Goal: Task Accomplishment & Management: Complete application form

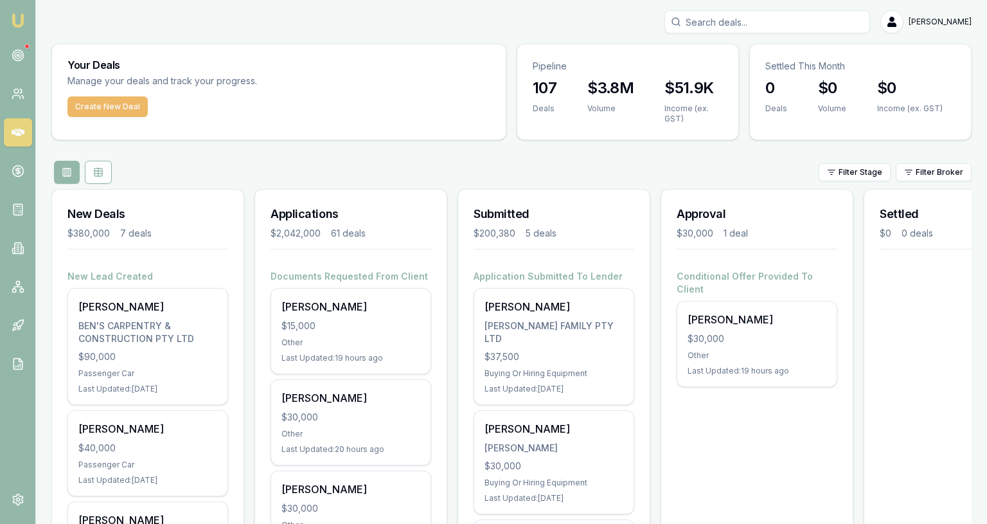
click at [129, 110] on button "Create New Deal" at bounding box center [107, 106] width 80 height 21
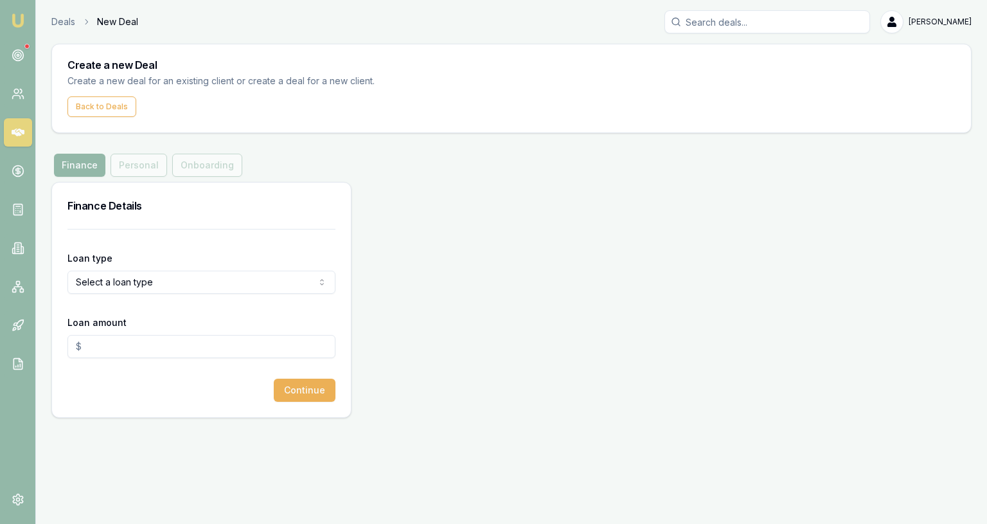
click at [139, 280] on html "Emu Broker Deals New Deal Jackson Fanfulla Toggle Menu Create a new Deal Create…" at bounding box center [493, 262] width 987 height 524
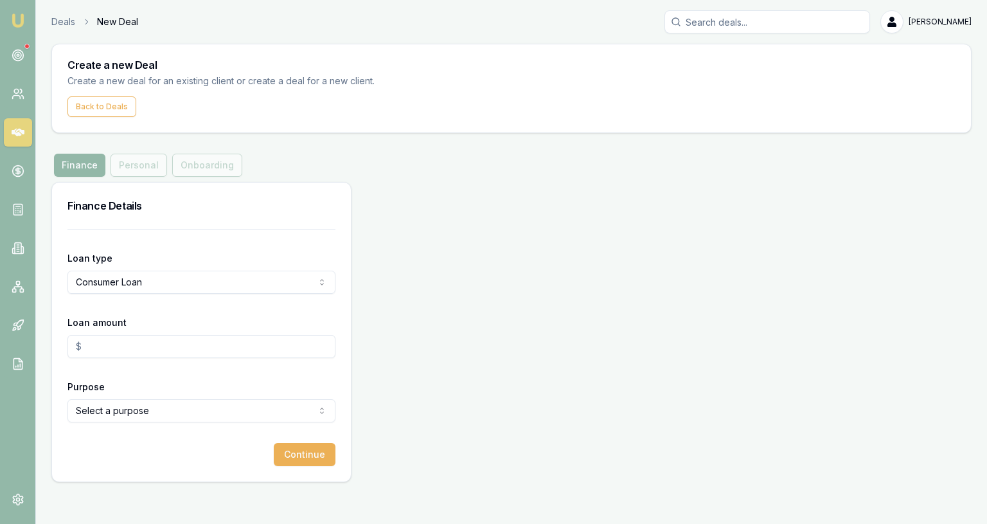
click at [117, 346] on input "Loan amount" at bounding box center [201, 346] width 268 height 23
type input "$30,000.00"
click at [140, 413] on html "Emu Broker Deals New Deal Jackson Fanfulla Toggle Menu Create a new Deal Create…" at bounding box center [493, 262] width 987 height 524
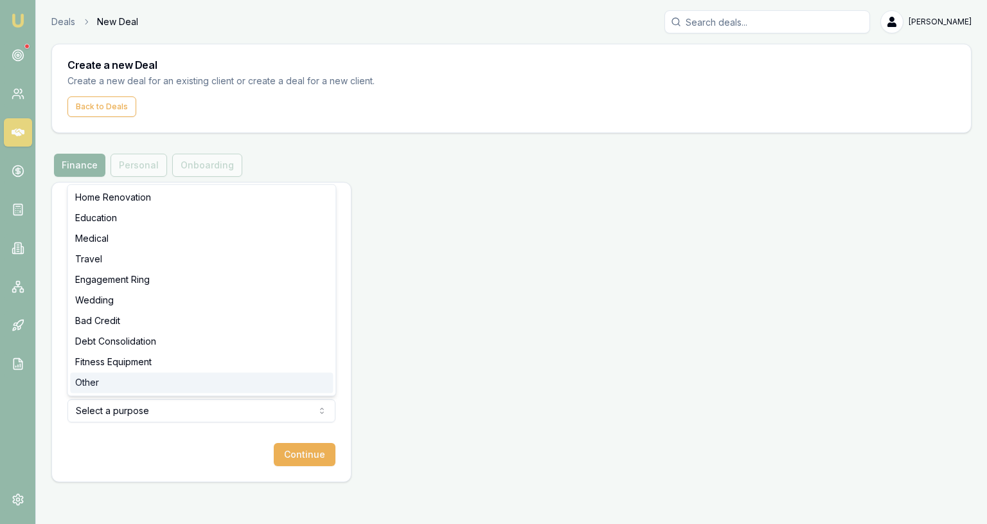
select select "OTHER"
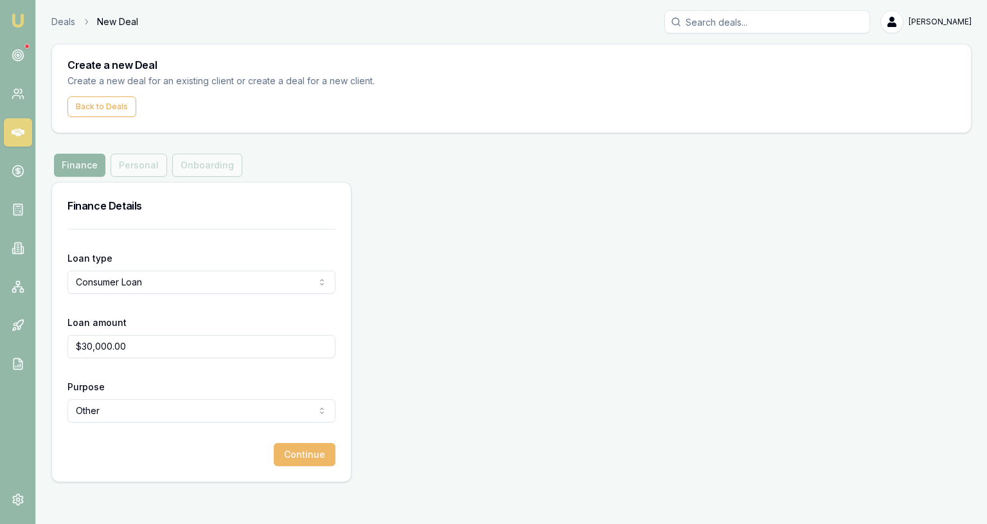
click at [317, 443] on button "Continue" at bounding box center [305, 454] width 62 height 23
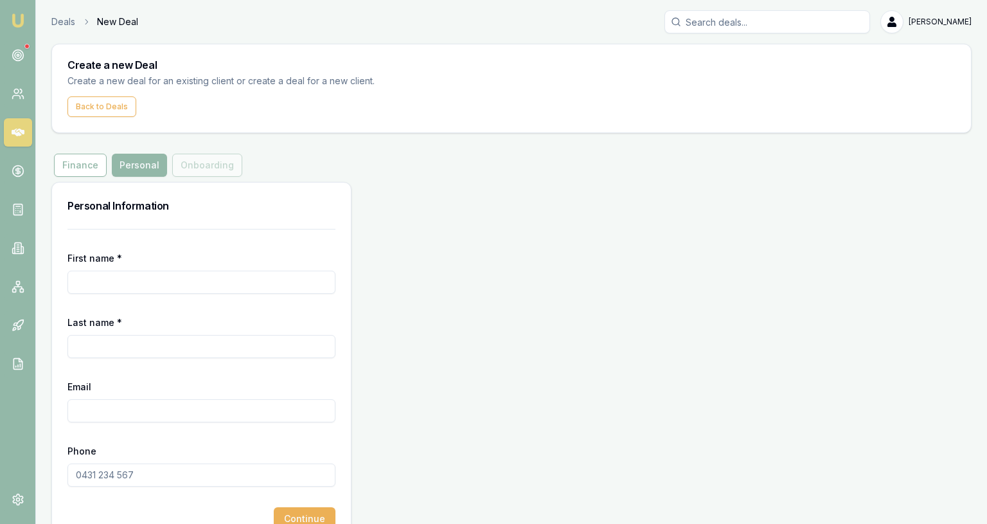
click at [211, 294] on form "First name * Last name * Email Phone Continue" at bounding box center [201, 379] width 268 height 301
click at [211, 290] on input "First name *" at bounding box center [201, 282] width 268 height 23
paste input "Jeramie"
type input "Jeramie"
click at [161, 341] on input "Last name *" at bounding box center [201, 346] width 268 height 23
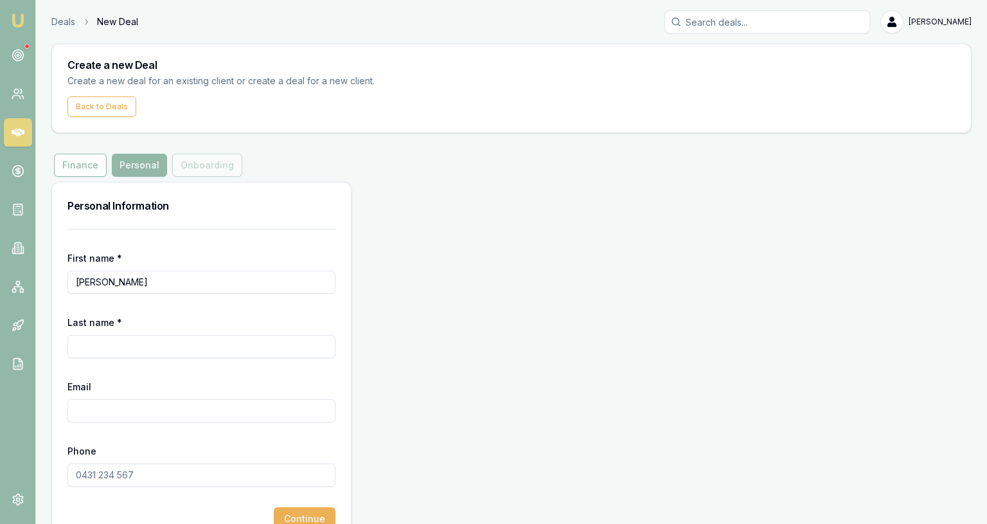
paste input "Distefano External"
click at [161, 341] on input "Distefano External" at bounding box center [201, 346] width 268 height 23
type input "Distefano"
click at [147, 414] on input "Email" at bounding box center [201, 410] width 268 height 23
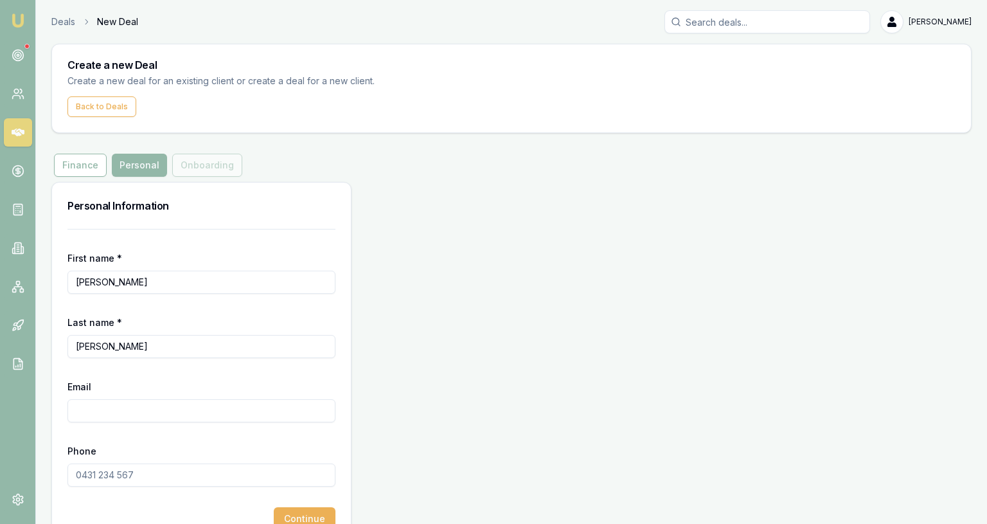
paste input "JEZZAJAY010@gmail.com"
type input "JEZZAJAY010@gmail.com"
click at [165, 477] on input "Phone" at bounding box center [201, 474] width 268 height 23
paste input "0479 042 593"
type input "0479 042 593"
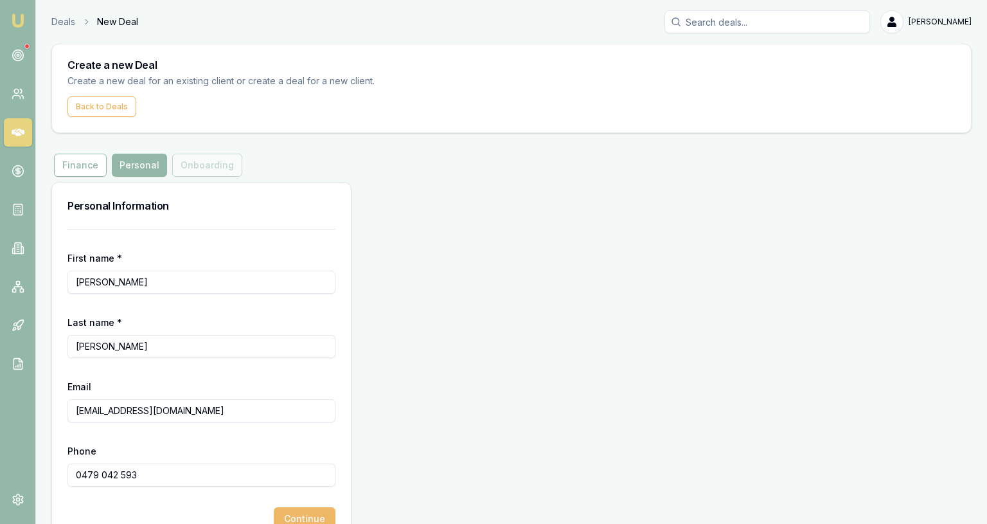
click at [305, 517] on button "Continue" at bounding box center [305, 518] width 62 height 23
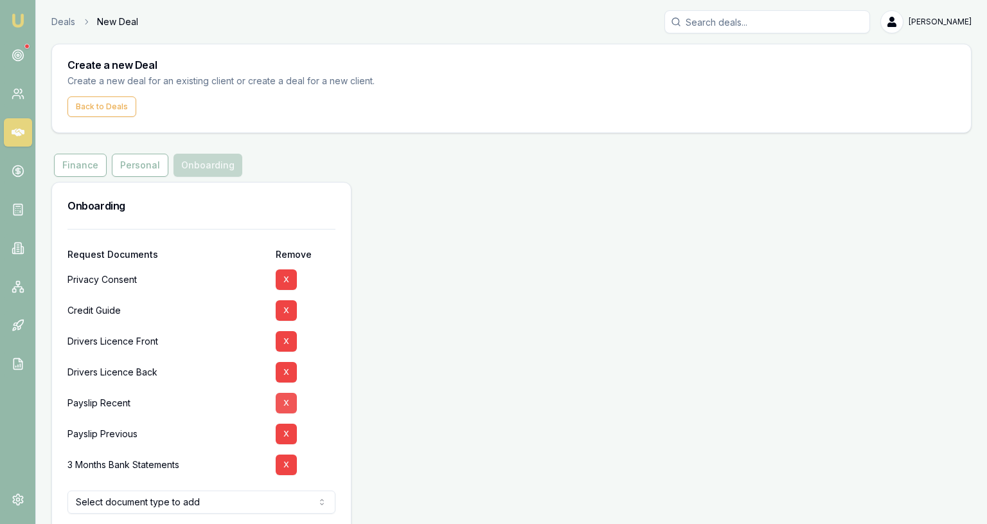
click at [290, 402] on button "X" at bounding box center [286, 403] width 21 height 21
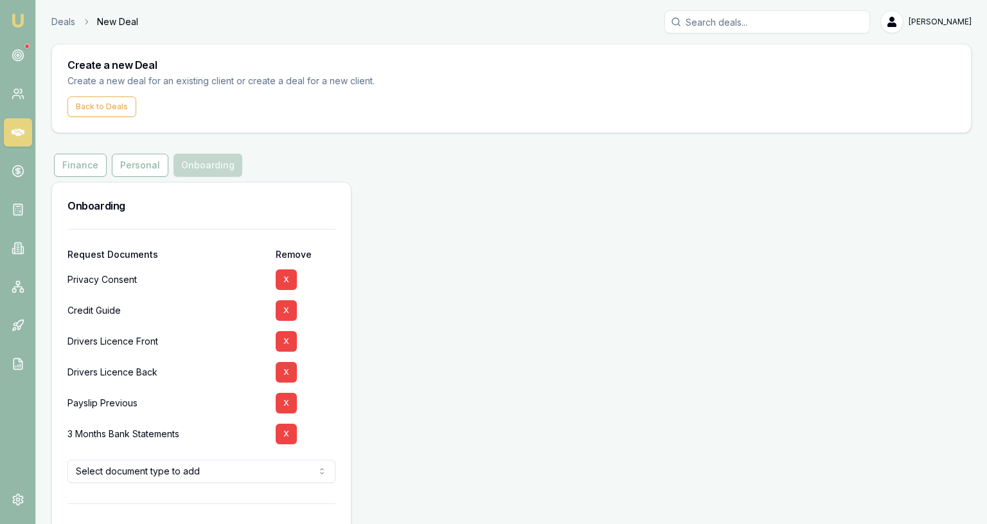
click at [290, 402] on button "X" at bounding box center [286, 403] width 21 height 21
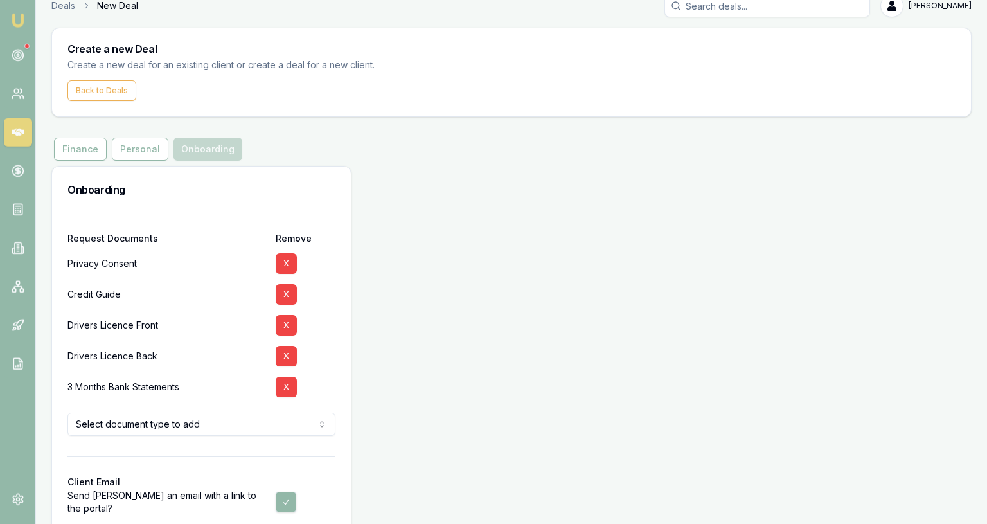
scroll to position [19, 0]
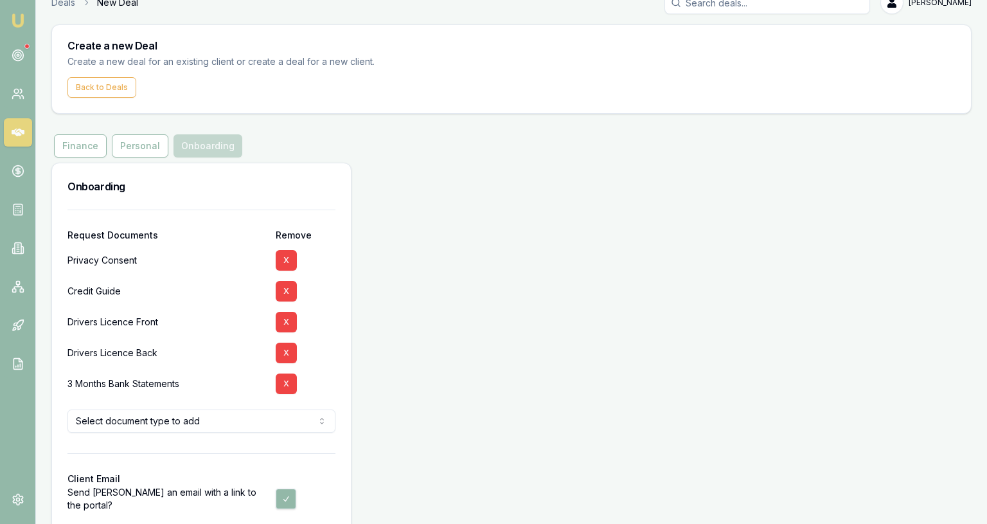
click at [277, 416] on html "Emu Broker Deals New Deal Jackson Fanfulla Toggle Menu Create a new Deal Create…" at bounding box center [493, 243] width 987 height 524
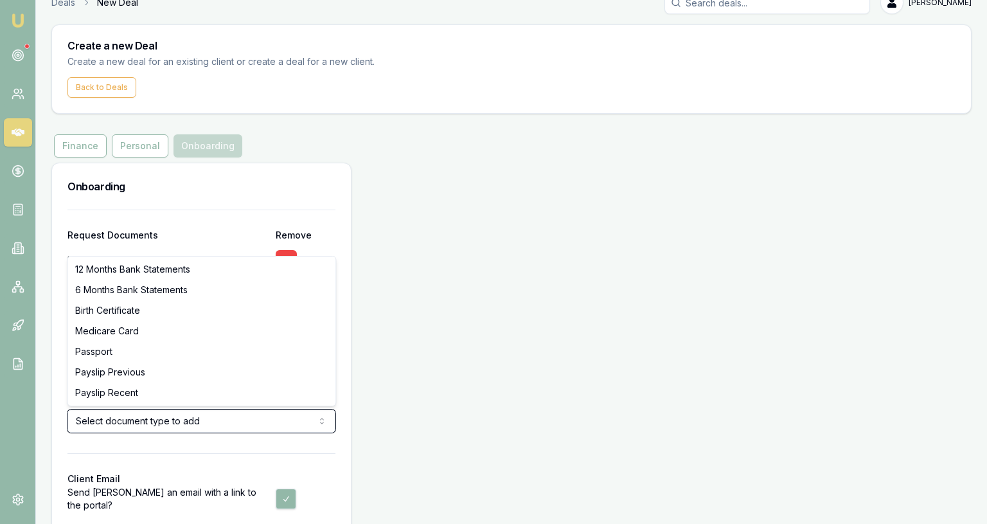
click at [277, 416] on html "Emu Broker Deals New Deal Jackson Fanfulla Toggle Menu Create a new Deal Create…" at bounding box center [493, 243] width 987 height 524
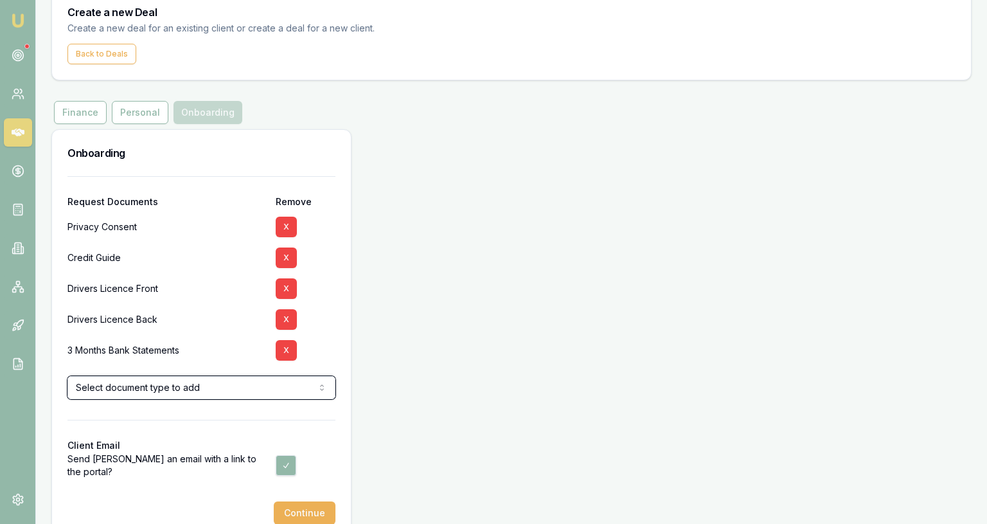
scroll to position [53, 0]
click at [289, 504] on button "Continue" at bounding box center [305, 512] width 62 height 23
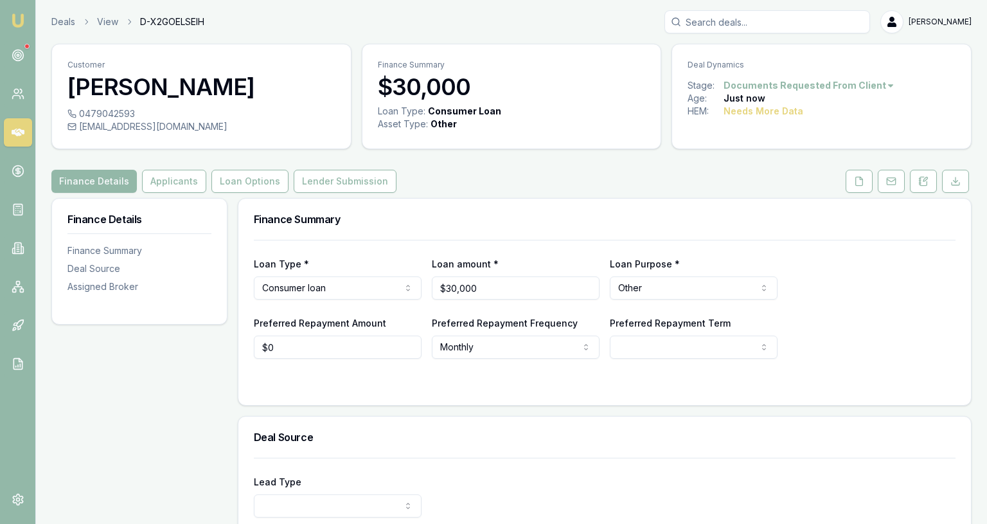
click at [868, 193] on div "Customer Jeramie Distefano 0479042593 jezzajay010@gmail.com Finance Summary $30…" at bounding box center [511, 390] width 920 height 692
click at [918, 178] on button at bounding box center [923, 181] width 27 height 23
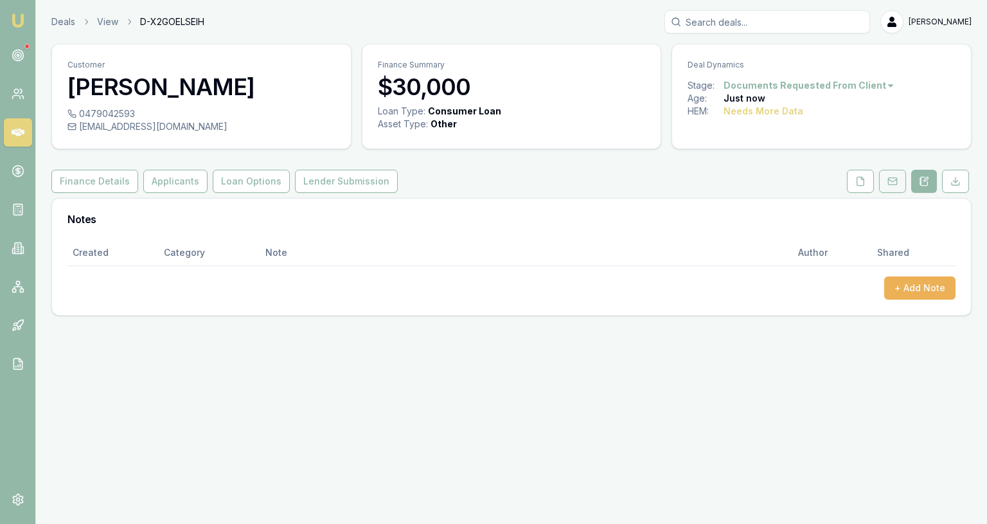
click at [902, 184] on button at bounding box center [892, 181] width 27 height 23
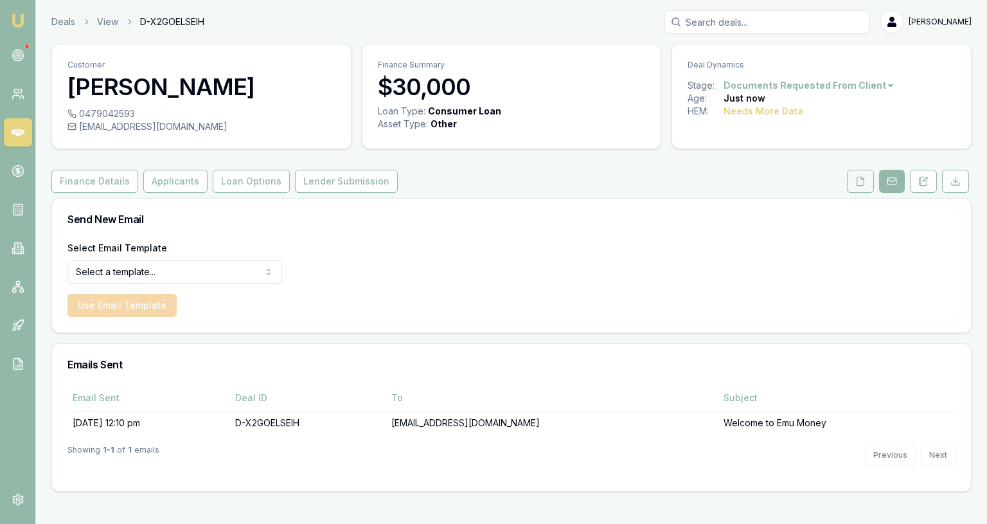
click at [870, 191] on button at bounding box center [860, 181] width 27 height 23
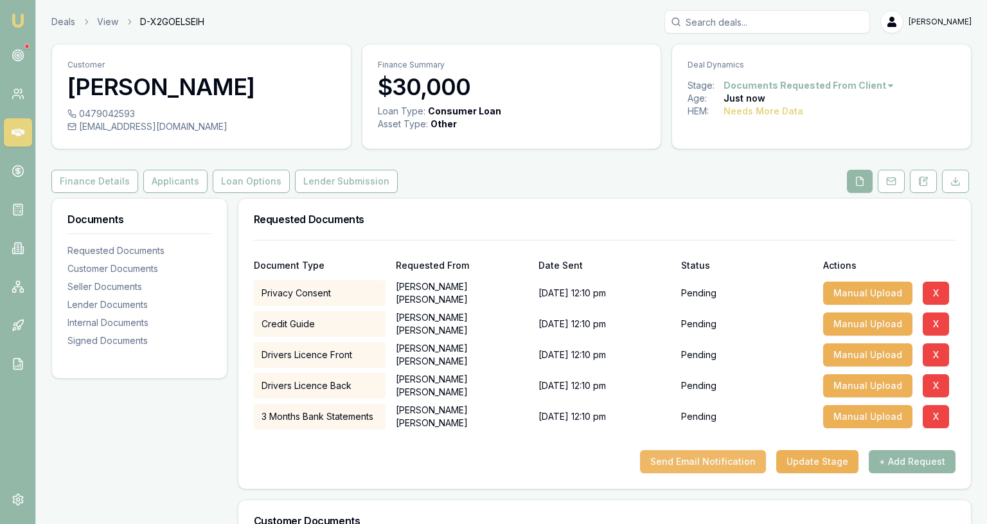
click at [758, 456] on button "Send Email Notification" at bounding box center [703, 461] width 126 height 23
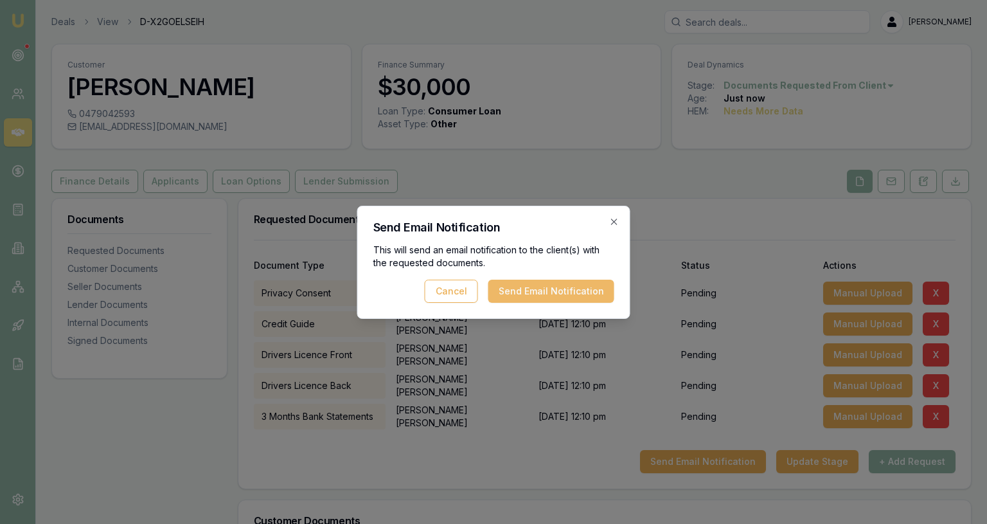
click at [601, 298] on button "Send Email Notification" at bounding box center [551, 291] width 126 height 23
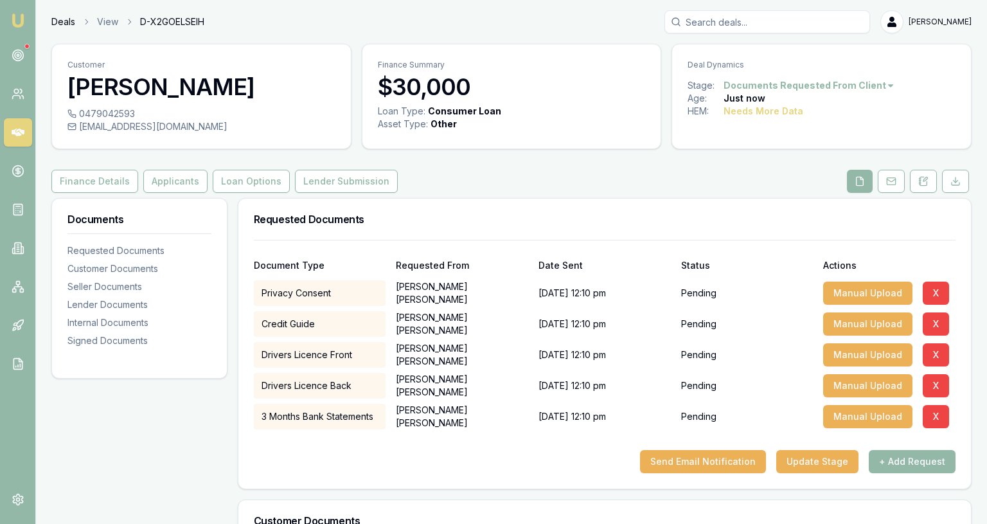
click at [57, 24] on link "Deals" at bounding box center [63, 21] width 24 height 13
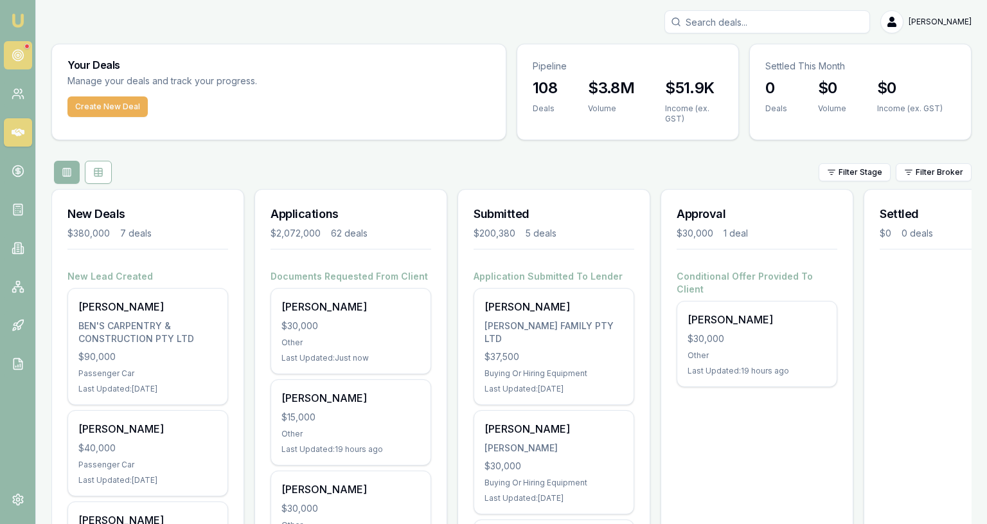
click at [10, 65] on link at bounding box center [18, 55] width 28 height 28
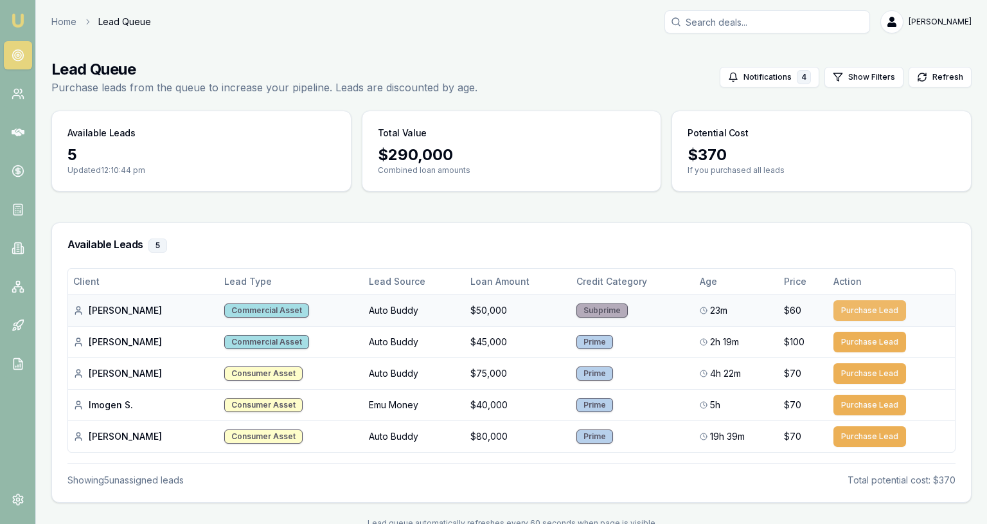
click at [874, 313] on button "Purchase Lead" at bounding box center [869, 310] width 73 height 21
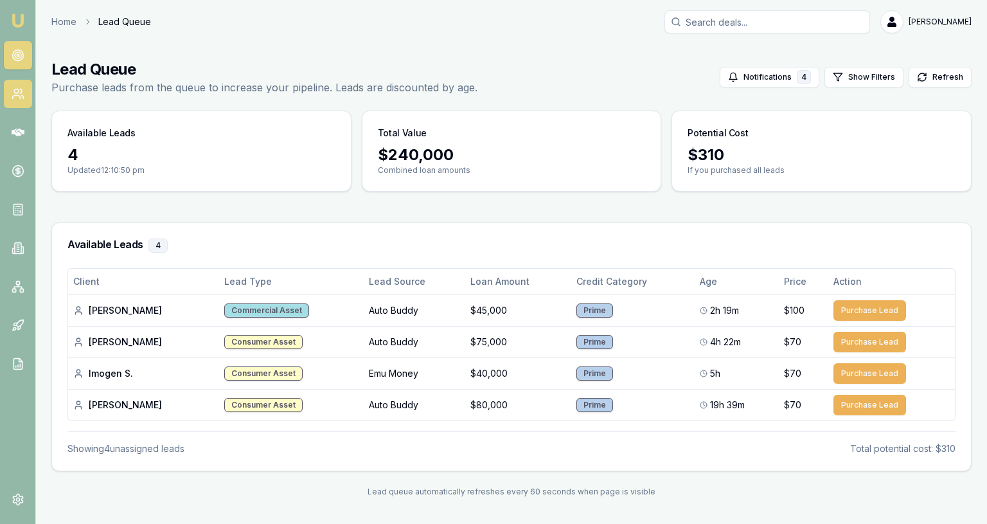
click at [24, 83] on link at bounding box center [18, 94] width 28 height 28
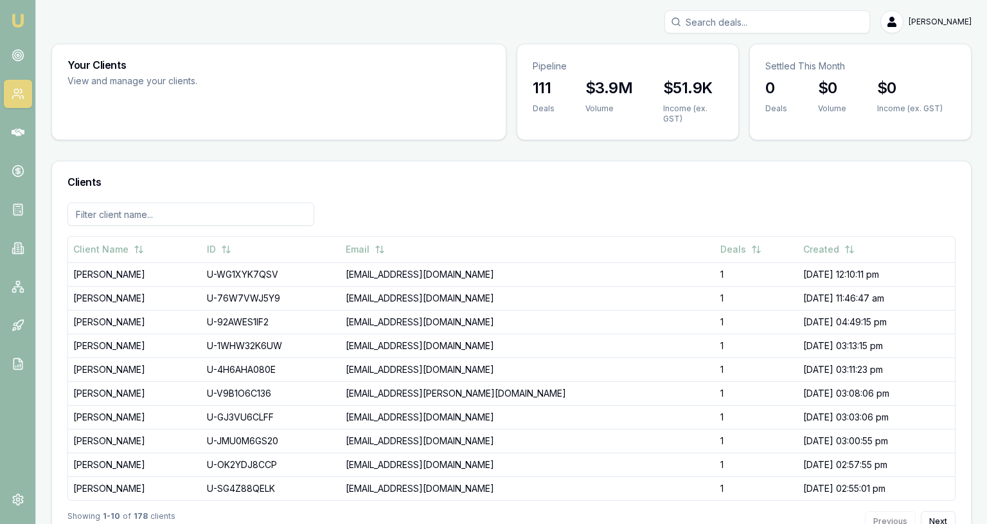
click at [17, 21] on img at bounding box center [17, 20] width 15 height 15
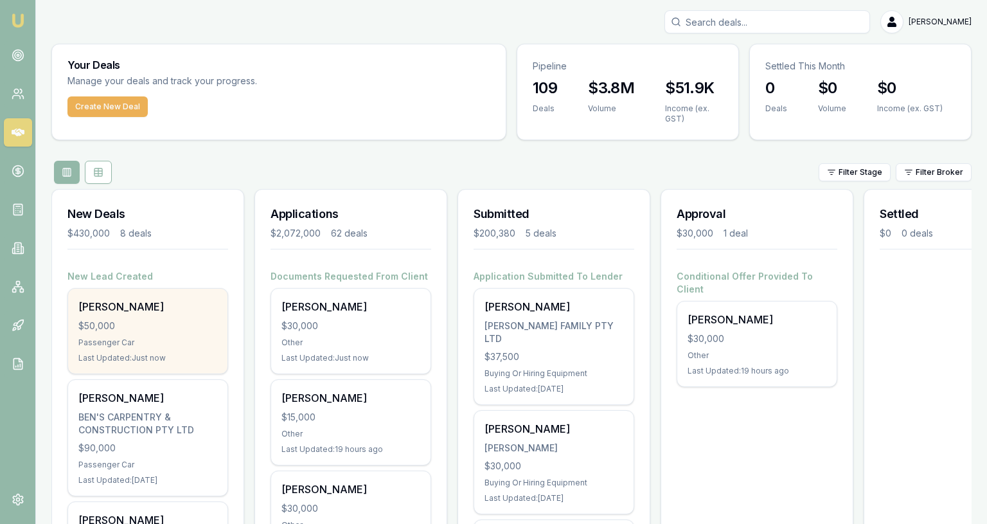
click at [177, 306] on div "[PERSON_NAME]" at bounding box center [147, 306] width 139 height 15
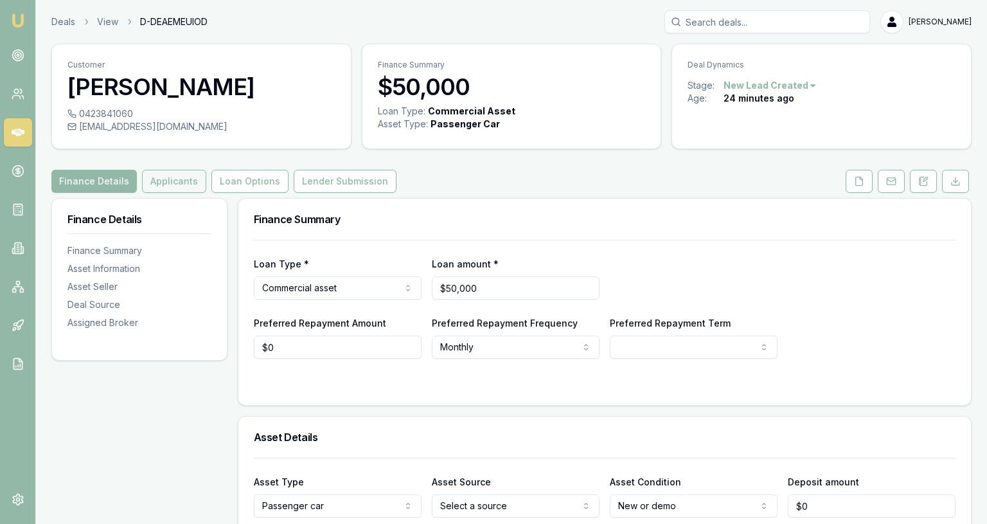
click at [157, 186] on button "Applicants" at bounding box center [174, 181] width 64 height 23
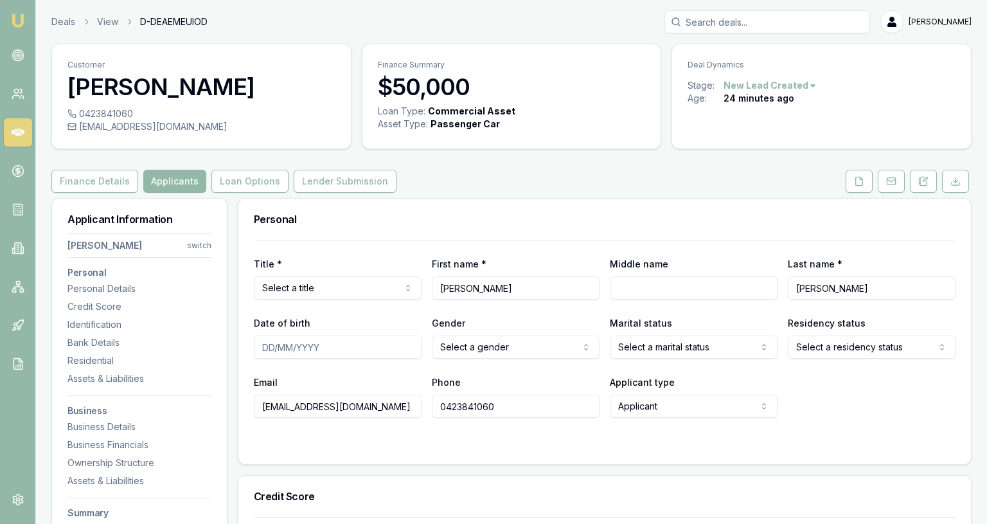
click at [238, 172] on button "Loan Options" at bounding box center [249, 181] width 77 height 23
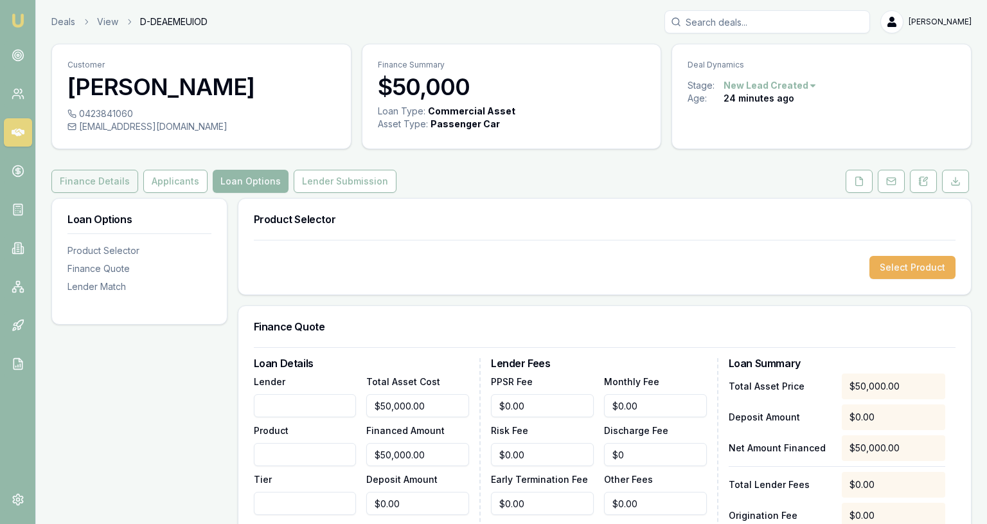
click at [107, 186] on button "Finance Details" at bounding box center [94, 181] width 87 height 23
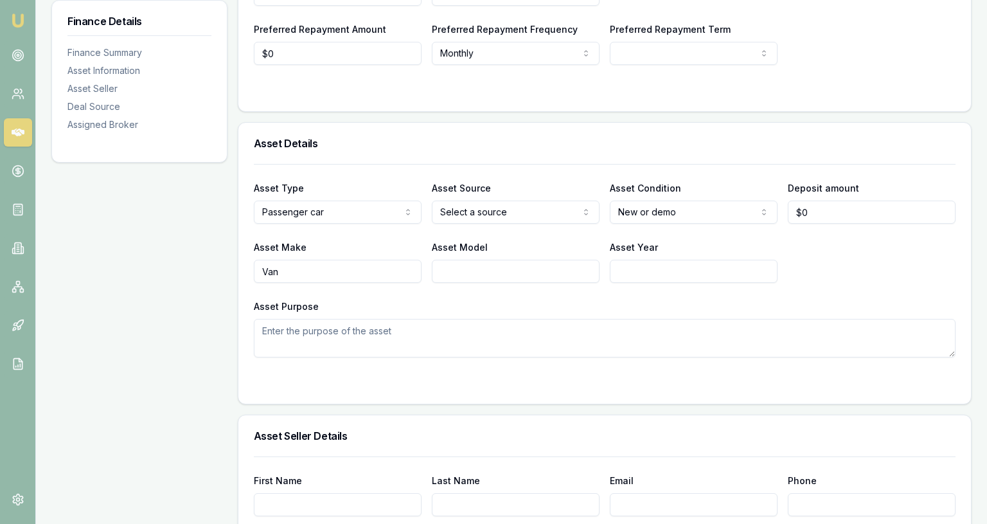
scroll to position [10, 0]
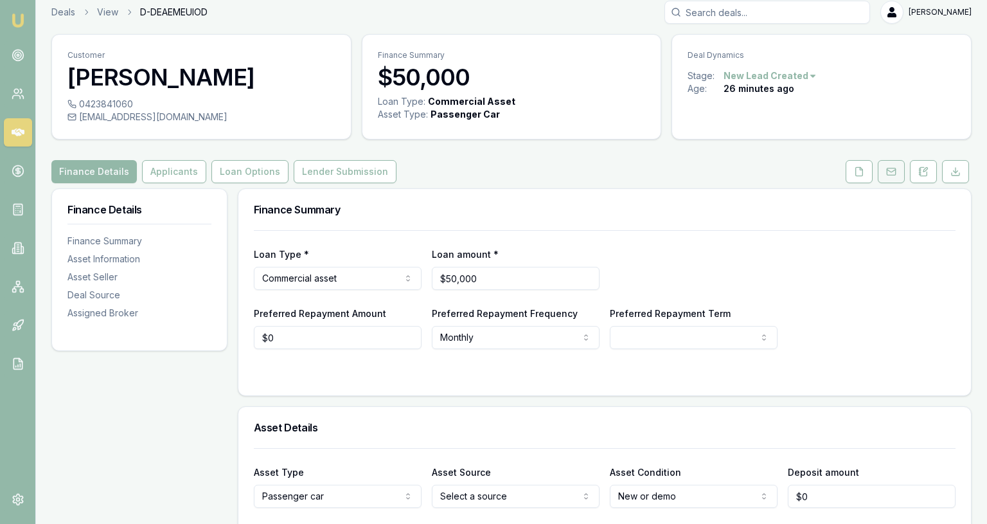
click at [893, 161] on button at bounding box center [891, 171] width 27 height 23
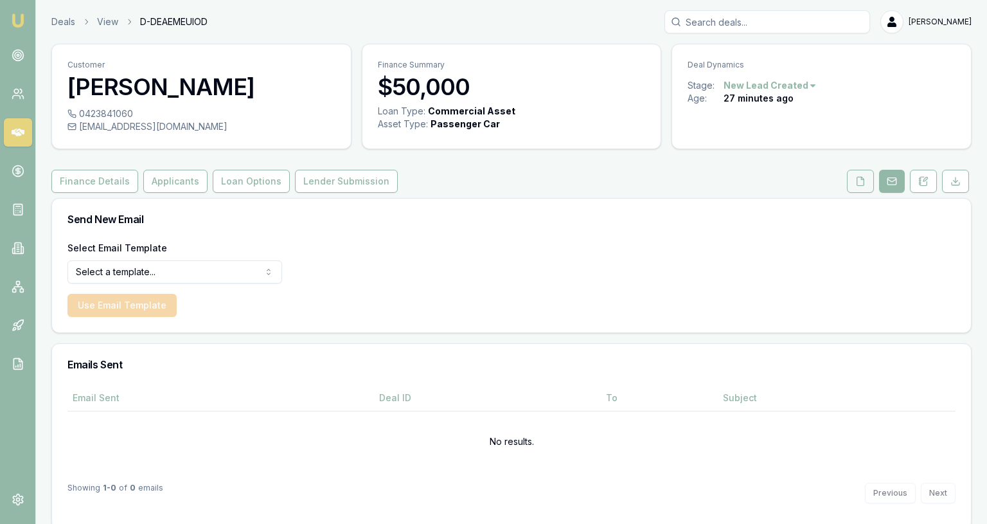
click at [861, 183] on icon at bounding box center [860, 181] width 10 height 10
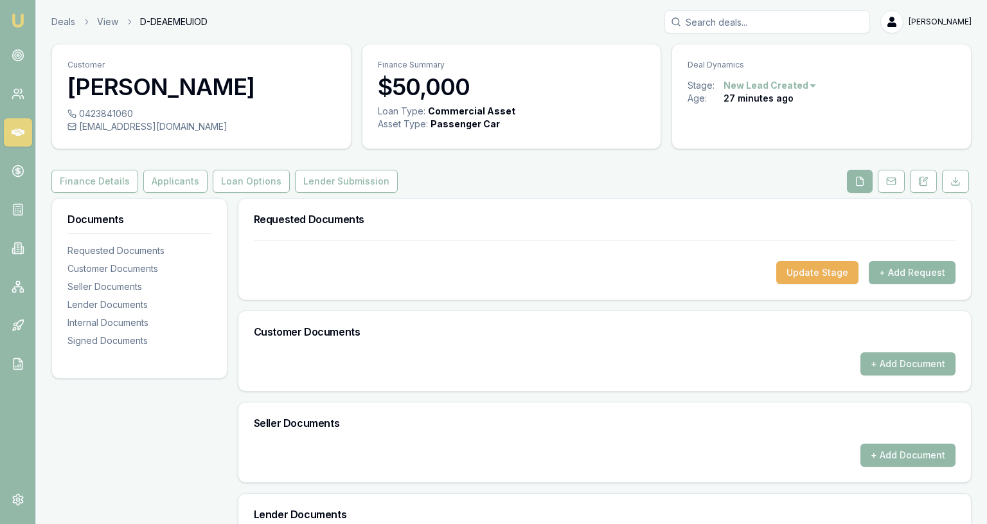
click at [894, 265] on button "+ Add Request" at bounding box center [912, 272] width 87 height 23
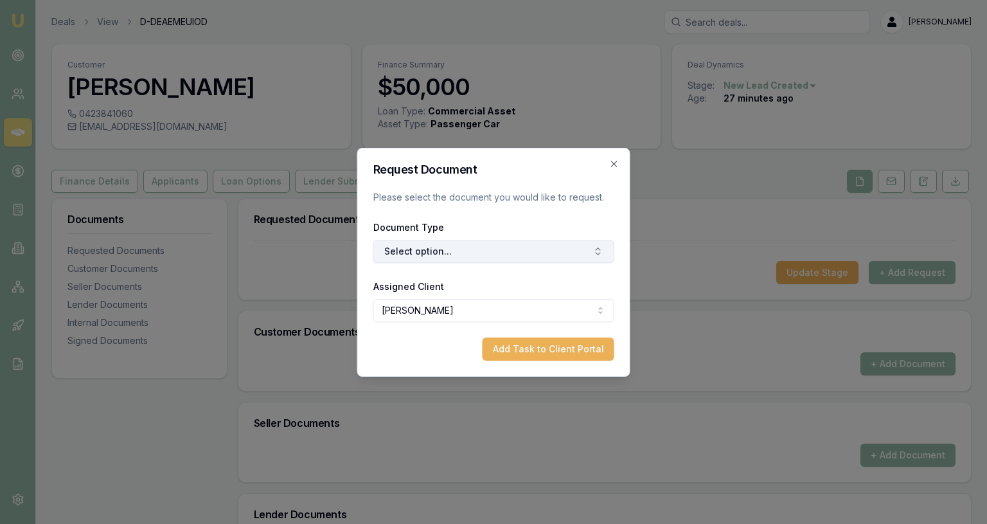
click at [555, 247] on button "Select option..." at bounding box center [493, 251] width 241 height 23
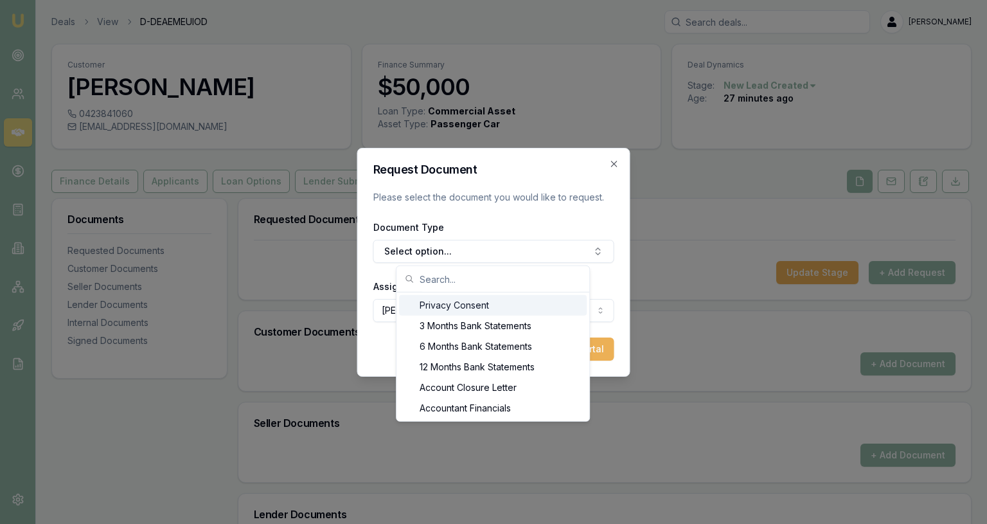
click at [504, 309] on div "Privacy Consent" at bounding box center [493, 305] width 188 height 21
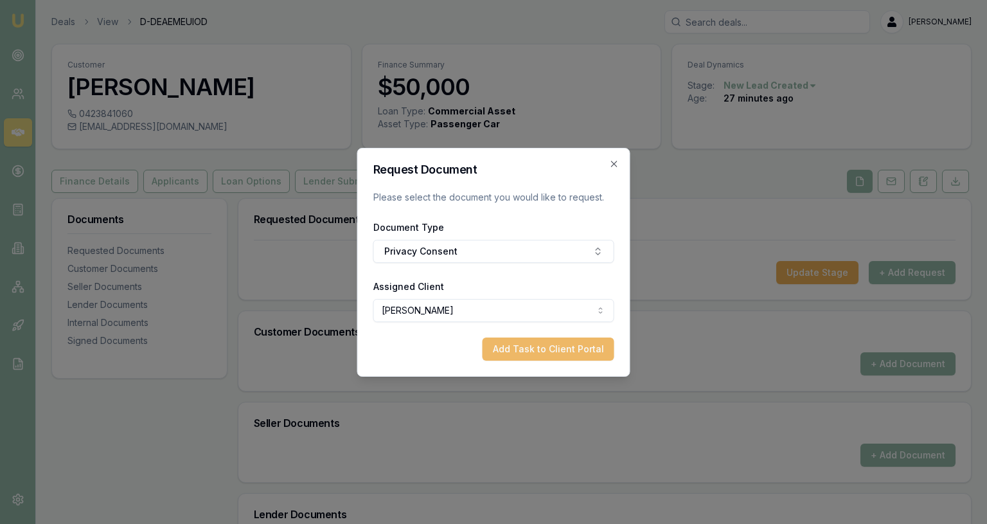
click at [533, 350] on button "Add Task to Client Portal" at bounding box center [549, 348] width 132 height 23
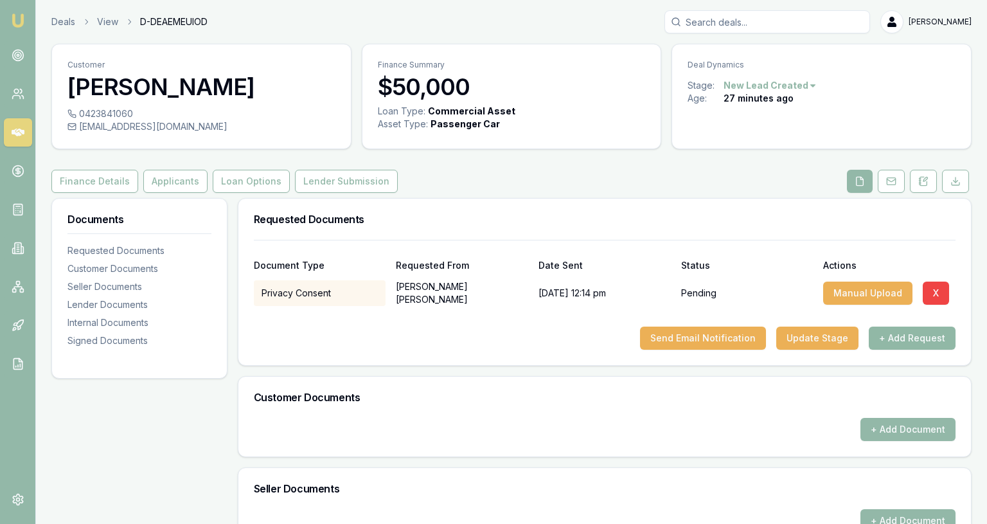
click at [889, 341] on button "+ Add Request" at bounding box center [912, 337] width 87 height 23
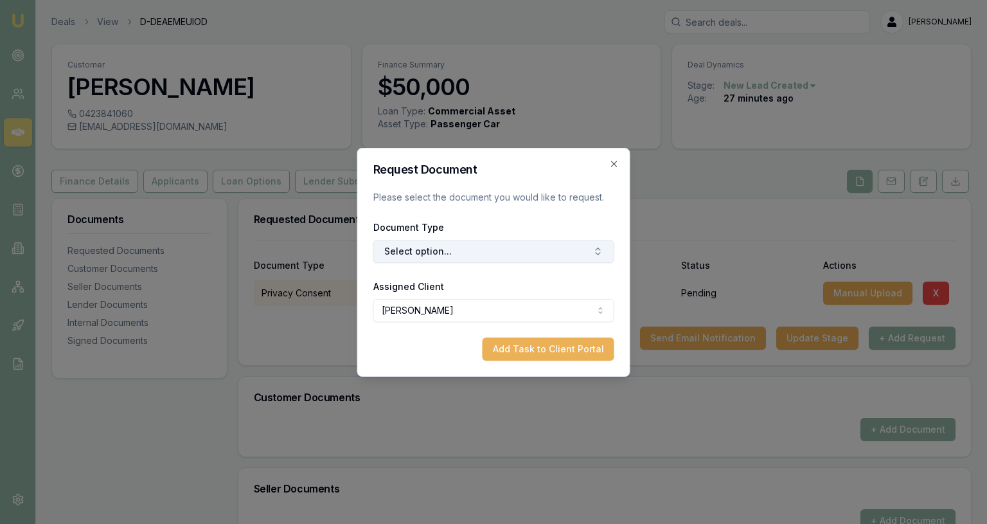
click at [572, 244] on button "Select option..." at bounding box center [493, 251] width 241 height 23
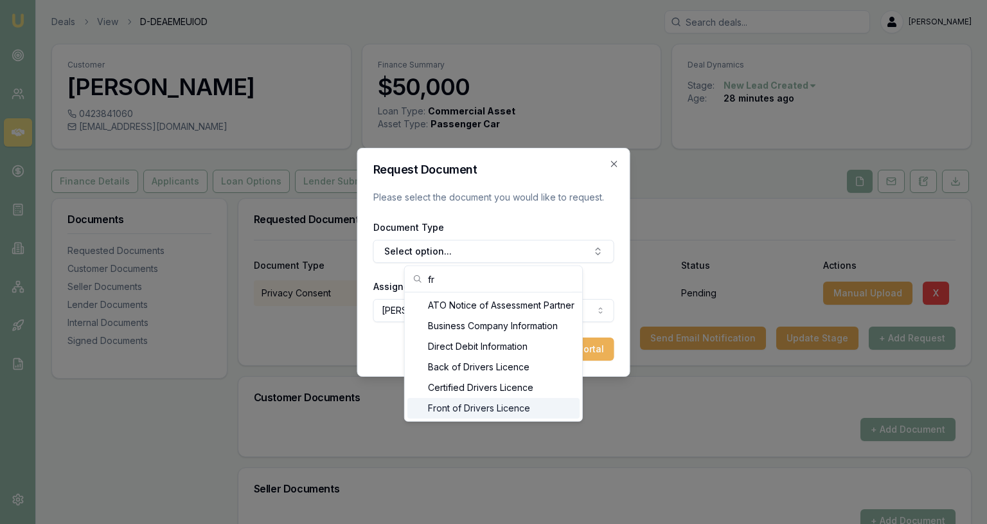
type input "fr"
click at [477, 409] on div "Front of Drivers Licence" at bounding box center [493, 408] width 172 height 21
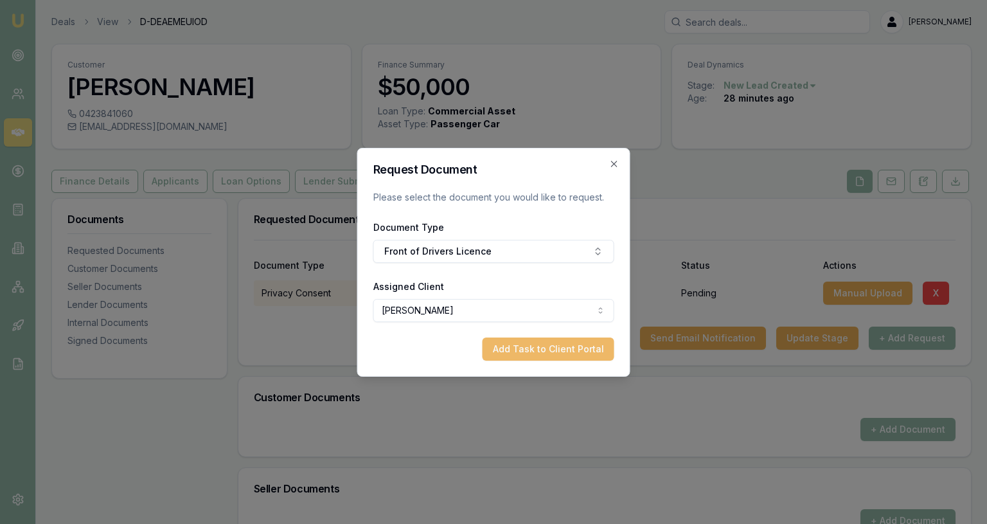
click at [549, 353] on button "Add Task to Client Portal" at bounding box center [549, 348] width 132 height 23
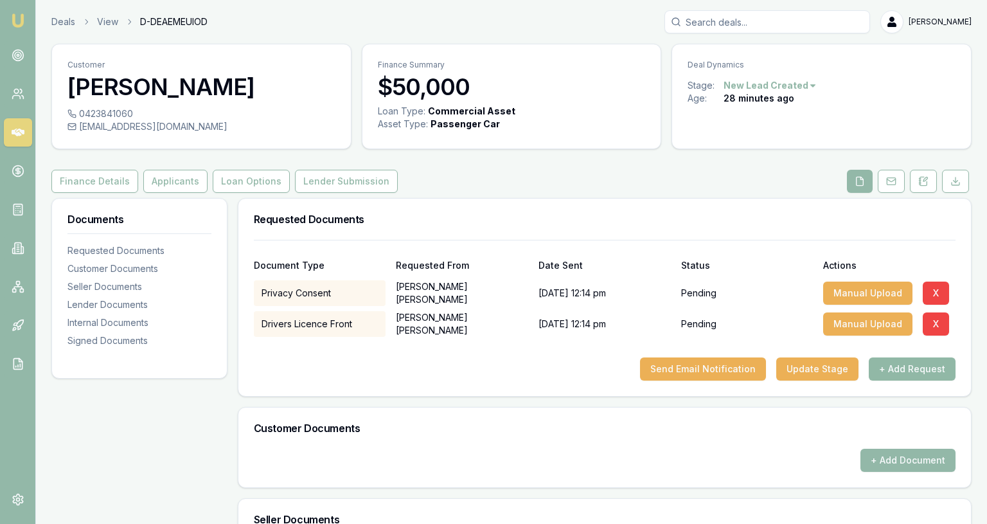
click at [882, 375] on button "+ Add Request" at bounding box center [912, 368] width 87 height 23
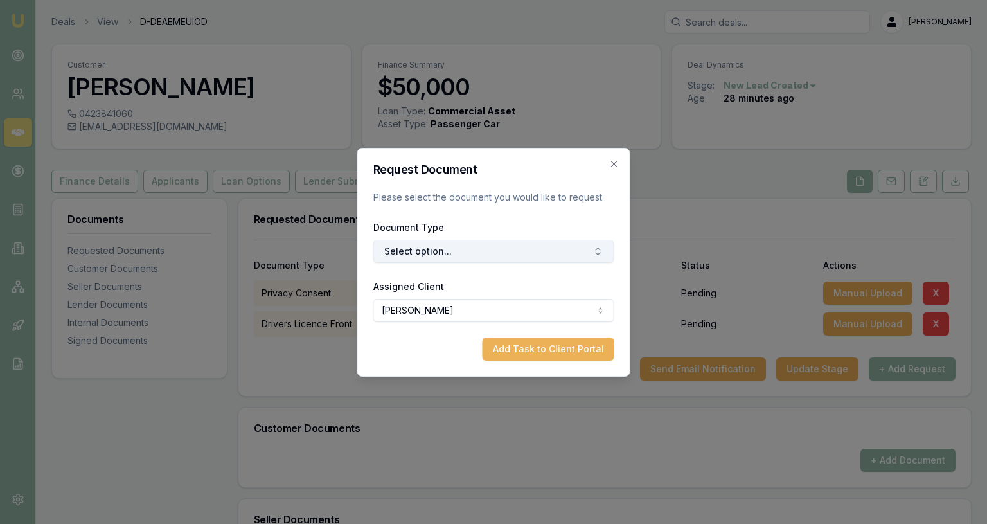
click at [487, 256] on button "Select option..." at bounding box center [493, 251] width 241 height 23
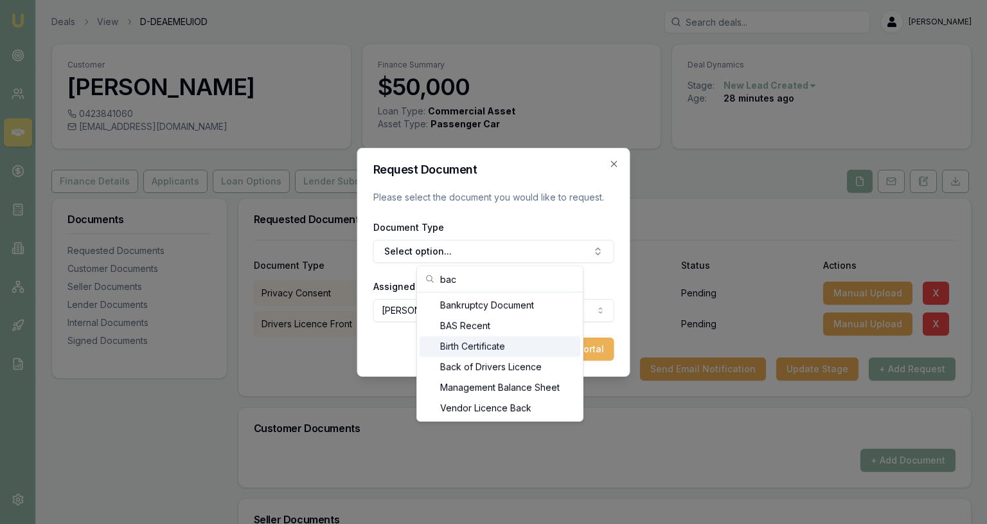
type input "bac"
click at [464, 367] on div "Back of Drivers Licence" at bounding box center [500, 367] width 161 height 21
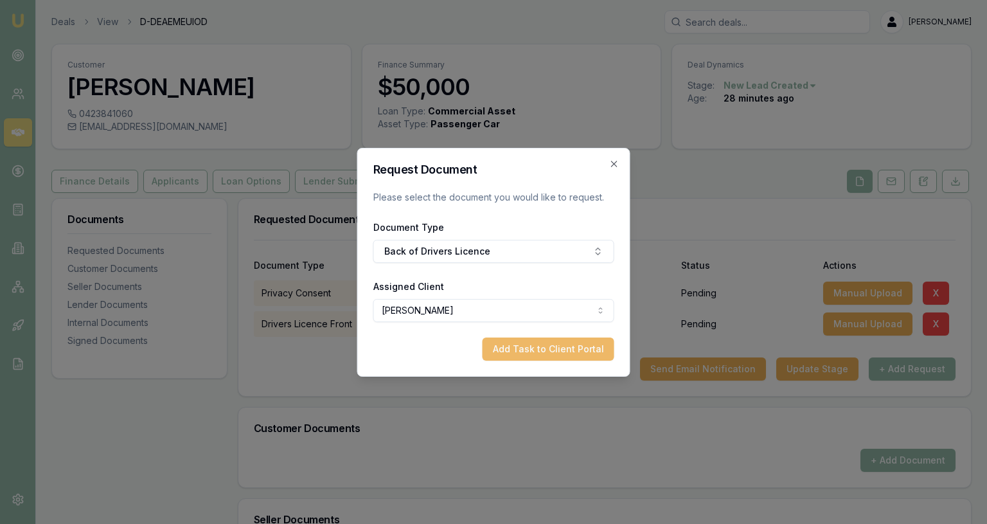
click at [550, 355] on button "Add Task to Client Portal" at bounding box center [549, 348] width 132 height 23
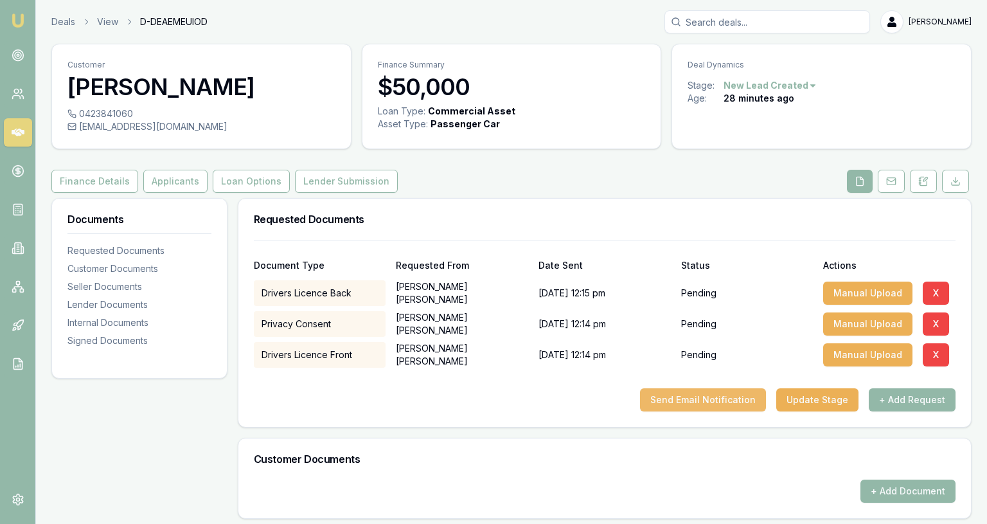
click at [664, 398] on button "Send Email Notification" at bounding box center [703, 399] width 126 height 23
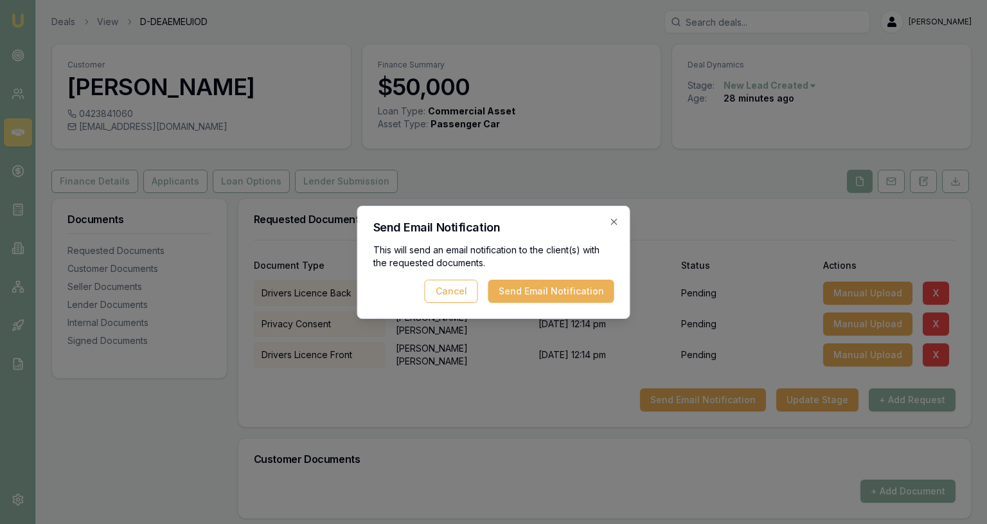
click at [589, 304] on div "Send Email Notification This will send an email notification to the client(s) w…" at bounding box center [493, 262] width 273 height 113
click at [590, 298] on button "Send Email Notification" at bounding box center [551, 291] width 126 height 23
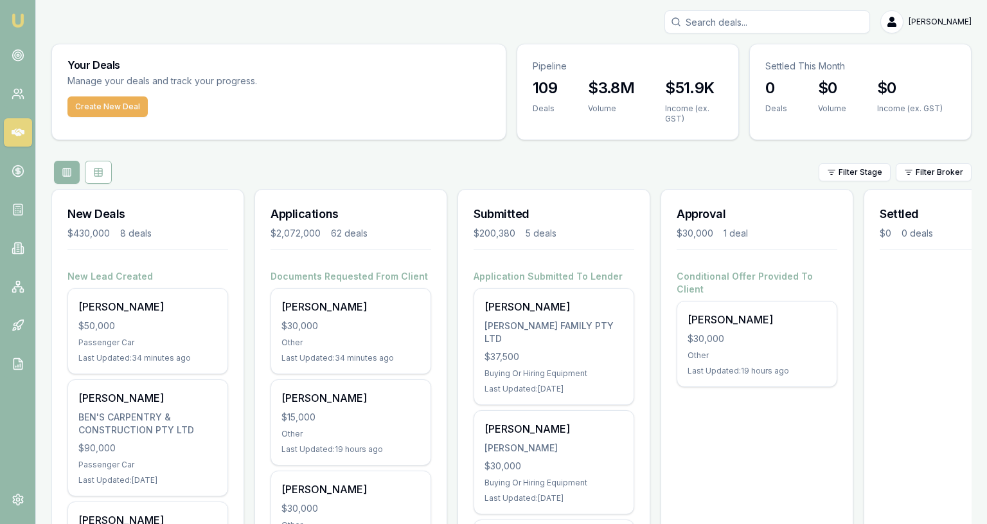
click at [102, 91] on div "Your Deals Manage your deals and track your progress." at bounding box center [279, 70] width 454 height 52
click at [103, 107] on button "Create New Deal" at bounding box center [107, 106] width 80 height 21
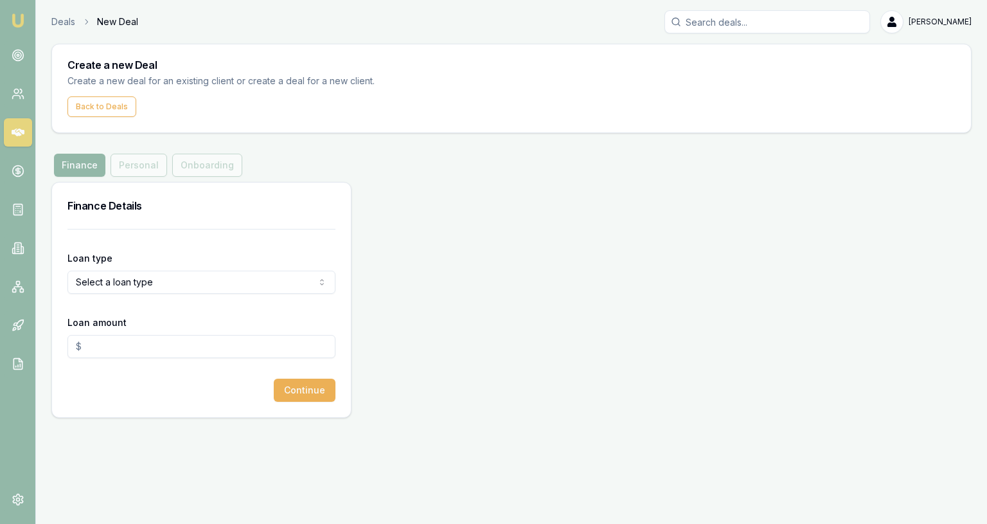
click at [125, 272] on html "Emu Broker Deals New Deal Jackson Fanfulla Toggle Menu Create a new Deal Create…" at bounding box center [493, 262] width 987 height 524
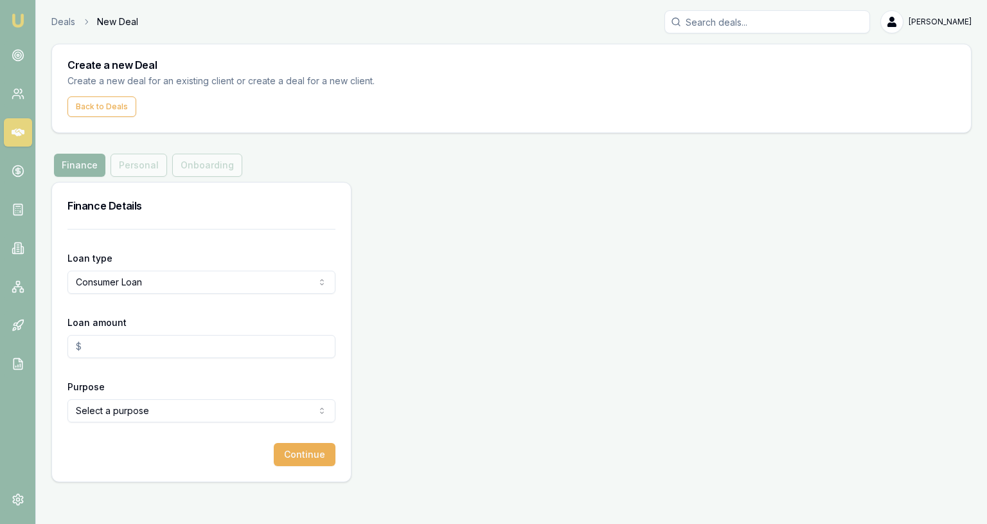
click at [121, 350] on input "Loan amount" at bounding box center [201, 346] width 268 height 23
type input "$30,000.00"
click at [217, 424] on form "Loan type Consumer Loan Consumer Loan Consumer Asset Commercial Loan Commercial…" at bounding box center [201, 347] width 268 height 237
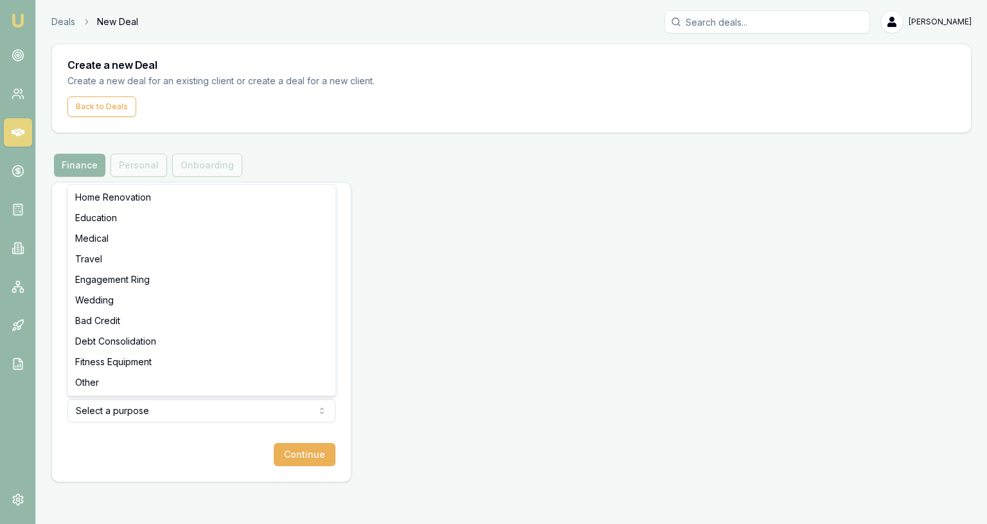
click at [218, 417] on html "Emu Broker Deals New Deal Jackson Fanfulla Toggle Menu Create a new Deal Create…" at bounding box center [493, 262] width 987 height 524
select select "OTHER"
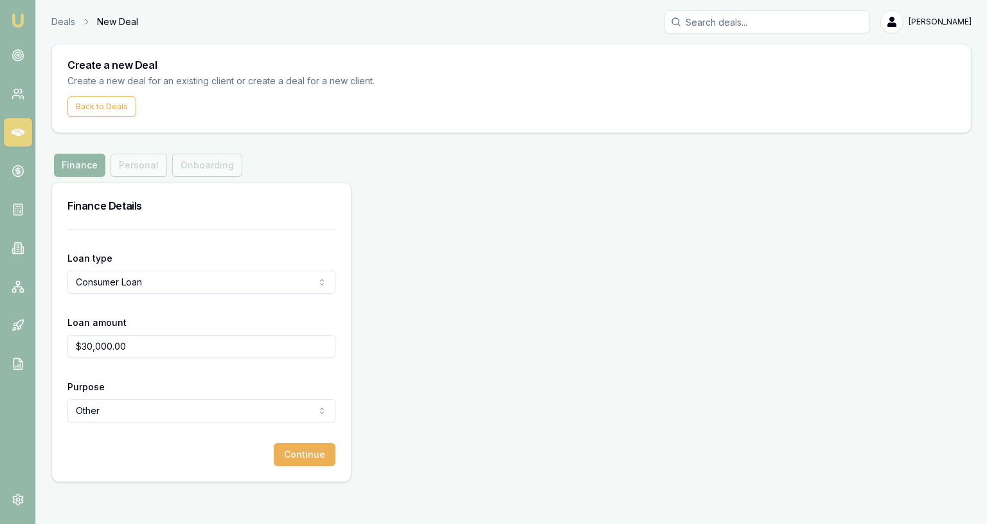
click at [280, 440] on form "Loan type Consumer Loan Consumer Loan Consumer Asset Commercial Loan Commercial…" at bounding box center [201, 347] width 268 height 237
click at [290, 465] on div "Loan type Consumer Loan Consumer Loan Consumer Asset Commercial Loan Commercial…" at bounding box center [201, 355] width 299 height 253
drag, startPoint x: 267, startPoint y: 443, endPoint x: 292, endPoint y: 461, distance: 30.7
click at [267, 443] on div "Continue" at bounding box center [201, 454] width 268 height 23
click at [292, 461] on button "Continue" at bounding box center [305, 454] width 62 height 23
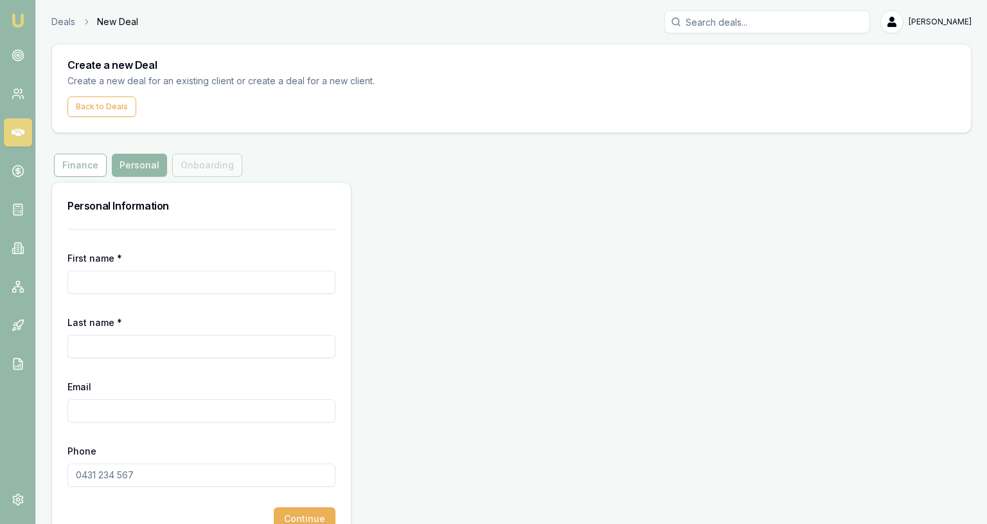
click at [157, 454] on div "Phone" at bounding box center [201, 465] width 268 height 44
click at [156, 466] on input "Phone" at bounding box center [201, 474] width 268 height 23
click at [156, 473] on input "Phone" at bounding box center [201, 474] width 268 height 23
paste input "0427 930 931"
paste input "1"
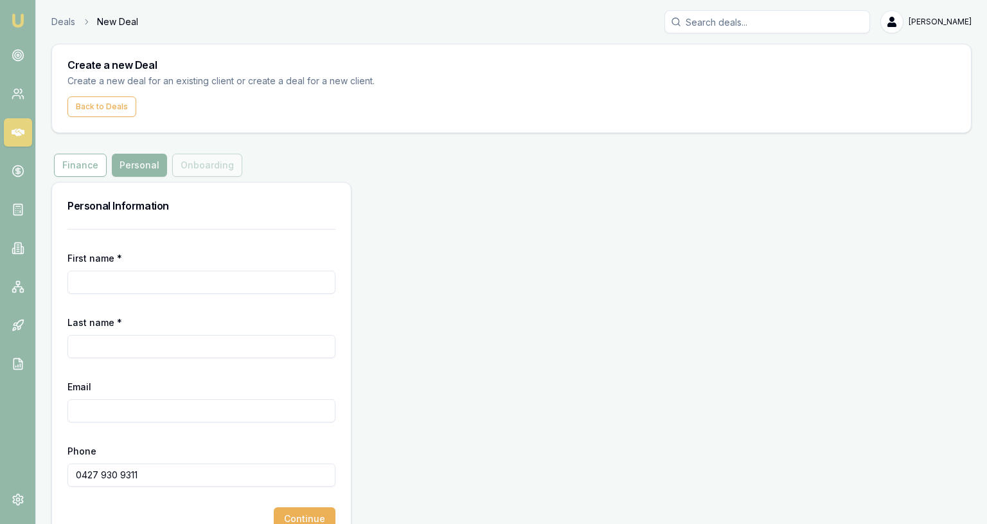
click at [213, 460] on div "Phone 0427 930 9311" at bounding box center [201, 465] width 268 height 44
click at [215, 471] on input "0427 930 9311" at bounding box center [201, 474] width 268 height 23
type input "0427 930 931"
click at [244, 421] on input "Email" at bounding box center [201, 410] width 268 height 23
paste input "MITCHELLWHARTON1@live.com.au"
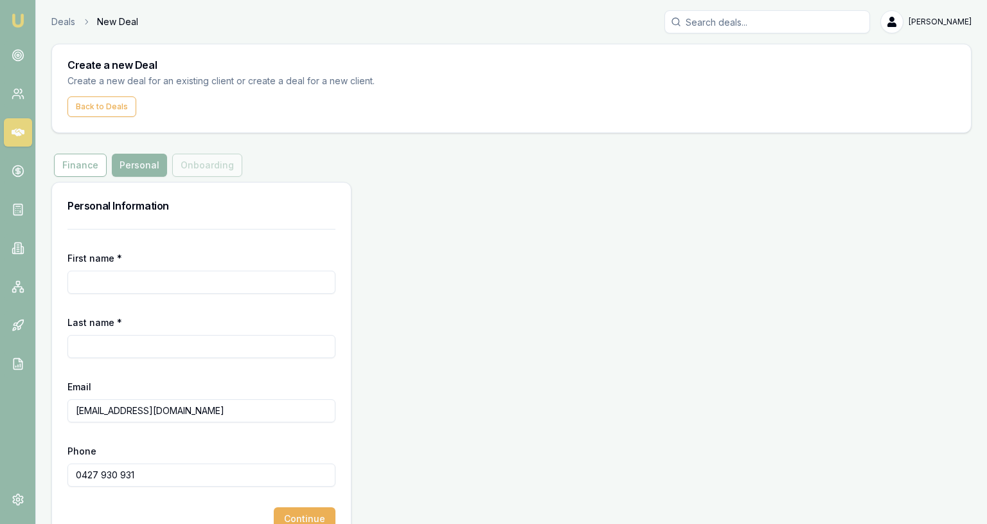
type input "MITCHELLWHARTON1@live.com.au"
click at [194, 357] on form "First name * Last name * Email MITCHELLWHARTON1@live.com.au Phone 0427 930 931 …" at bounding box center [201, 379] width 268 height 301
click at [178, 334] on div "Last name *" at bounding box center [201, 336] width 268 height 44
click at [195, 269] on div "First name *" at bounding box center [201, 272] width 268 height 44
click at [190, 276] on input "First name *" at bounding box center [201, 282] width 268 height 23
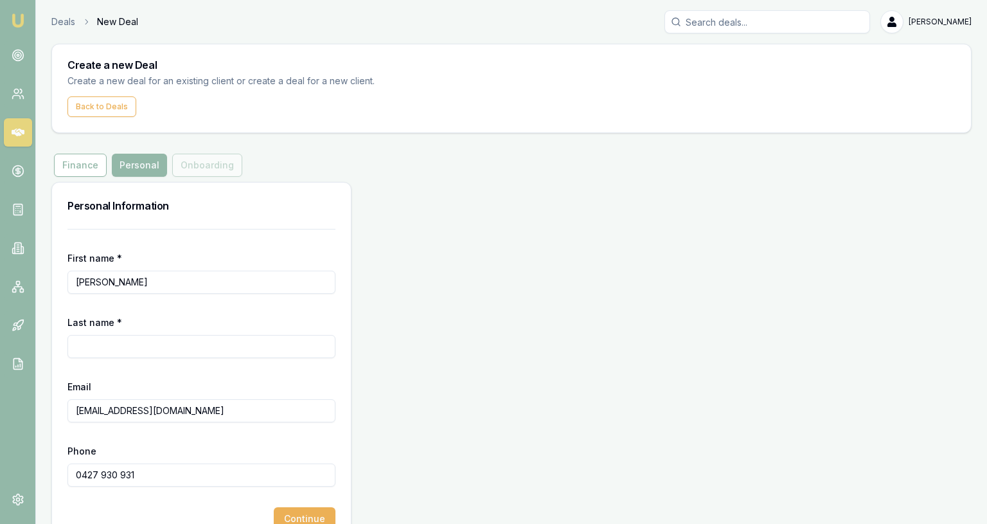
type input "Mitchell"
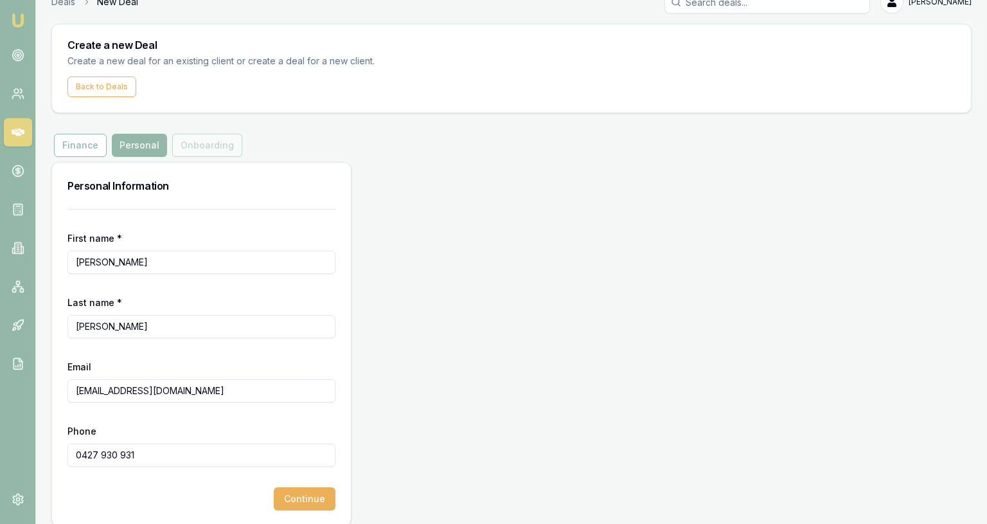
scroll to position [31, 0]
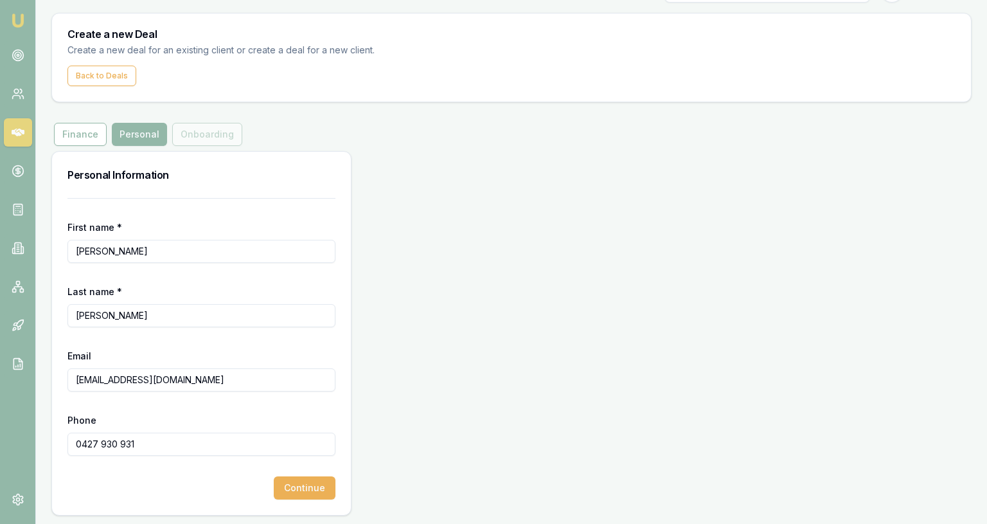
type input "Wharton"
click at [339, 488] on div "First name * Mitchell Last name * Wharton Email MITCHELLWHARTON1@live.com.au Ph…" at bounding box center [201, 356] width 299 height 317
click at [330, 489] on button "Continue" at bounding box center [305, 487] width 62 height 23
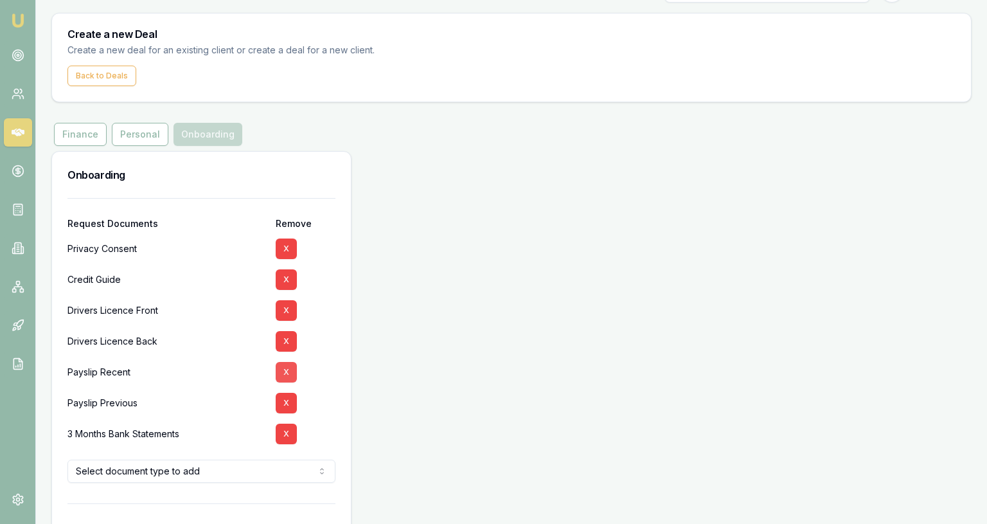
click at [284, 366] on button "X" at bounding box center [286, 372] width 21 height 21
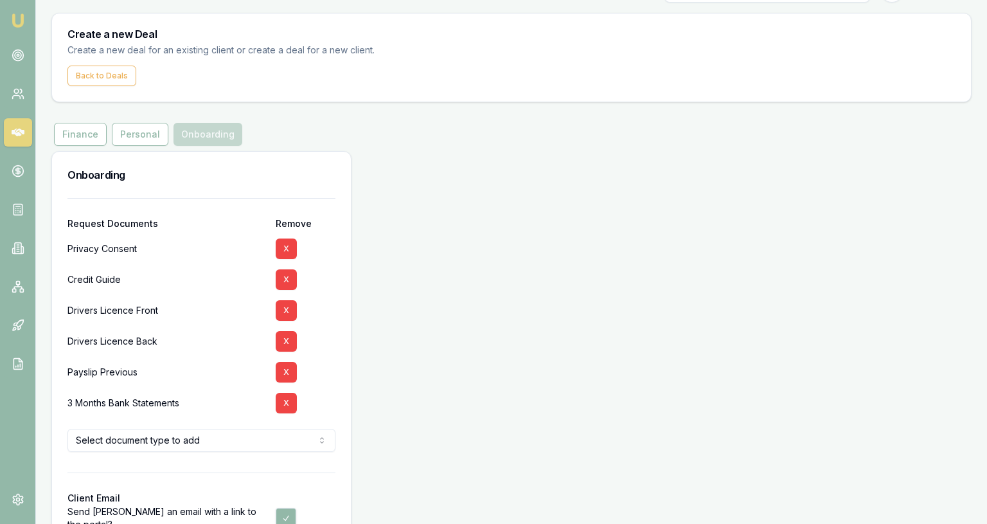
click at [284, 366] on button "X" at bounding box center [286, 372] width 21 height 21
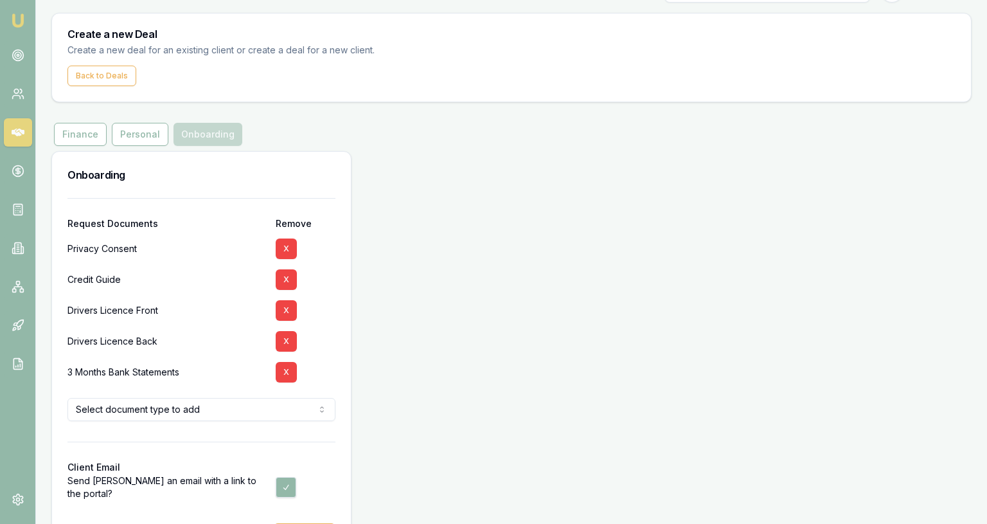
click at [284, 366] on button "X" at bounding box center [286, 372] width 21 height 21
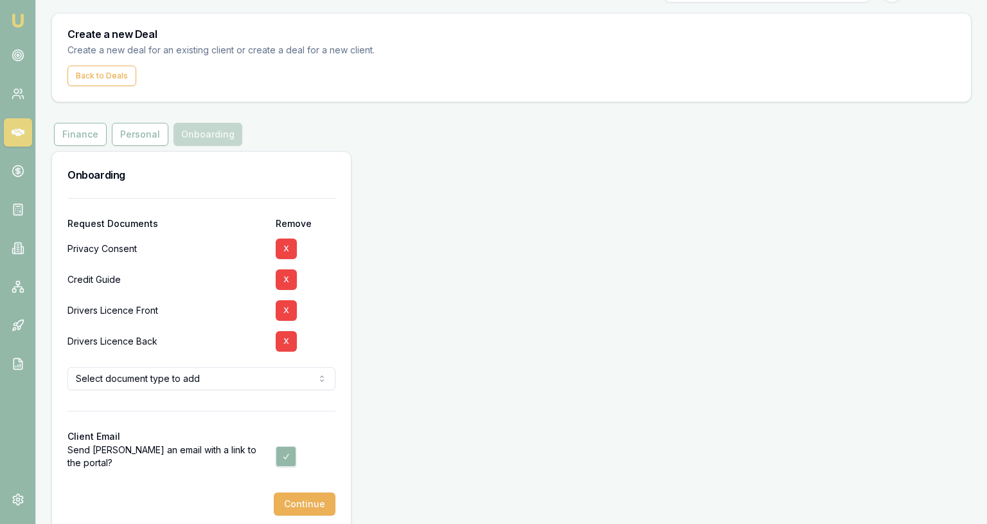
click at [283, 380] on html "Emu Broker Deals New Deal Jackson Fanfulla Toggle Menu Create a new Deal Create…" at bounding box center [493, 231] width 987 height 524
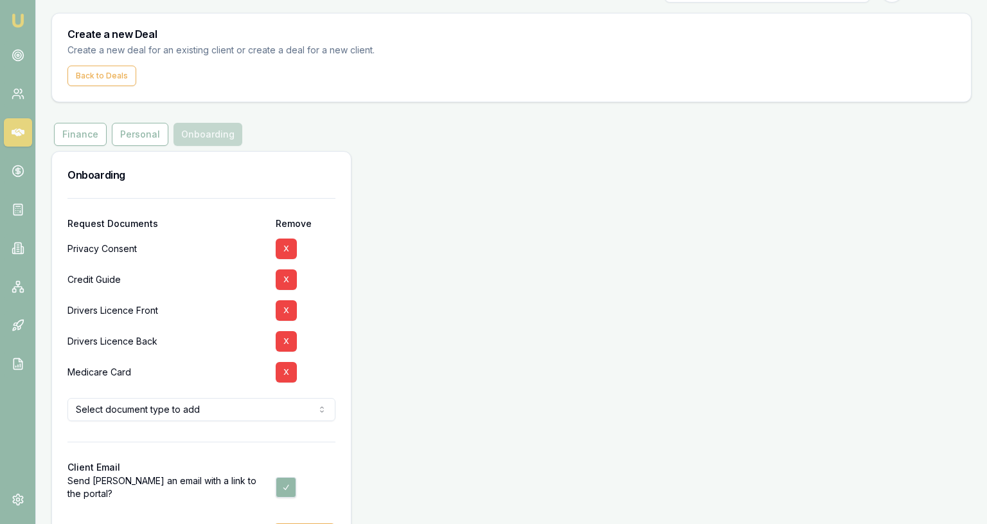
click at [450, 303] on div "Onboarding Request Documents Remove Privacy Consent X Credit Guide X Drivers Li…" at bounding box center [511, 356] width 920 height 411
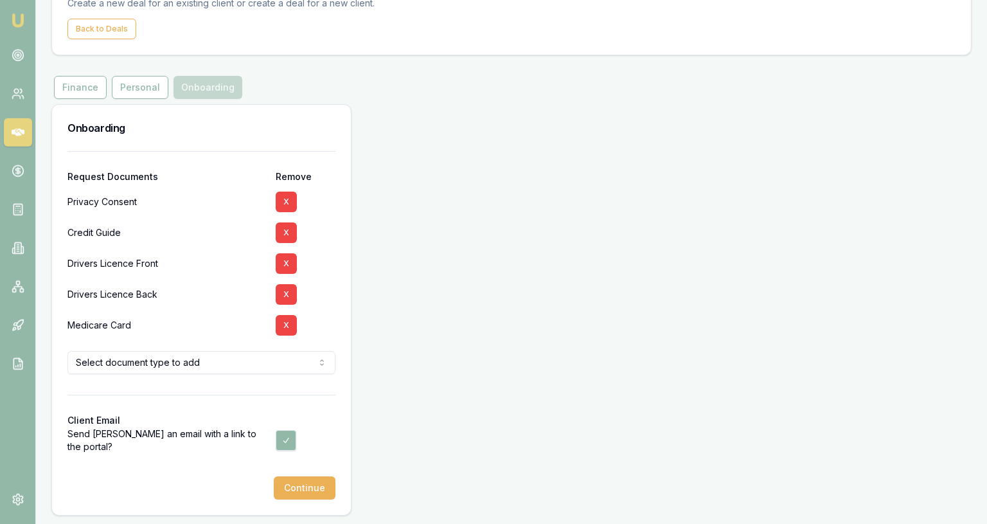
scroll to position [78, 0]
click at [316, 495] on button "Continue" at bounding box center [305, 487] width 62 height 23
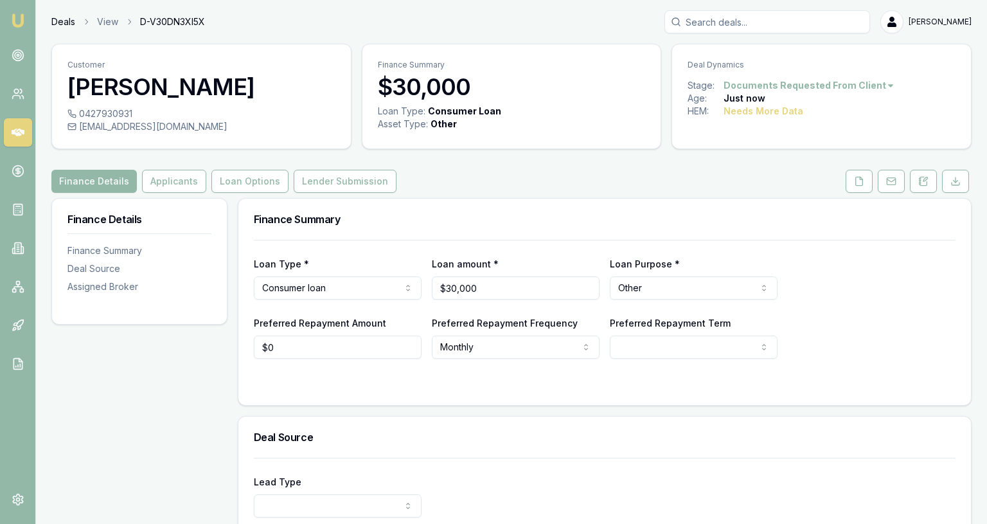
click at [66, 22] on link "Deals" at bounding box center [63, 21] width 24 height 13
